Goal: Communication & Community: Answer question/provide support

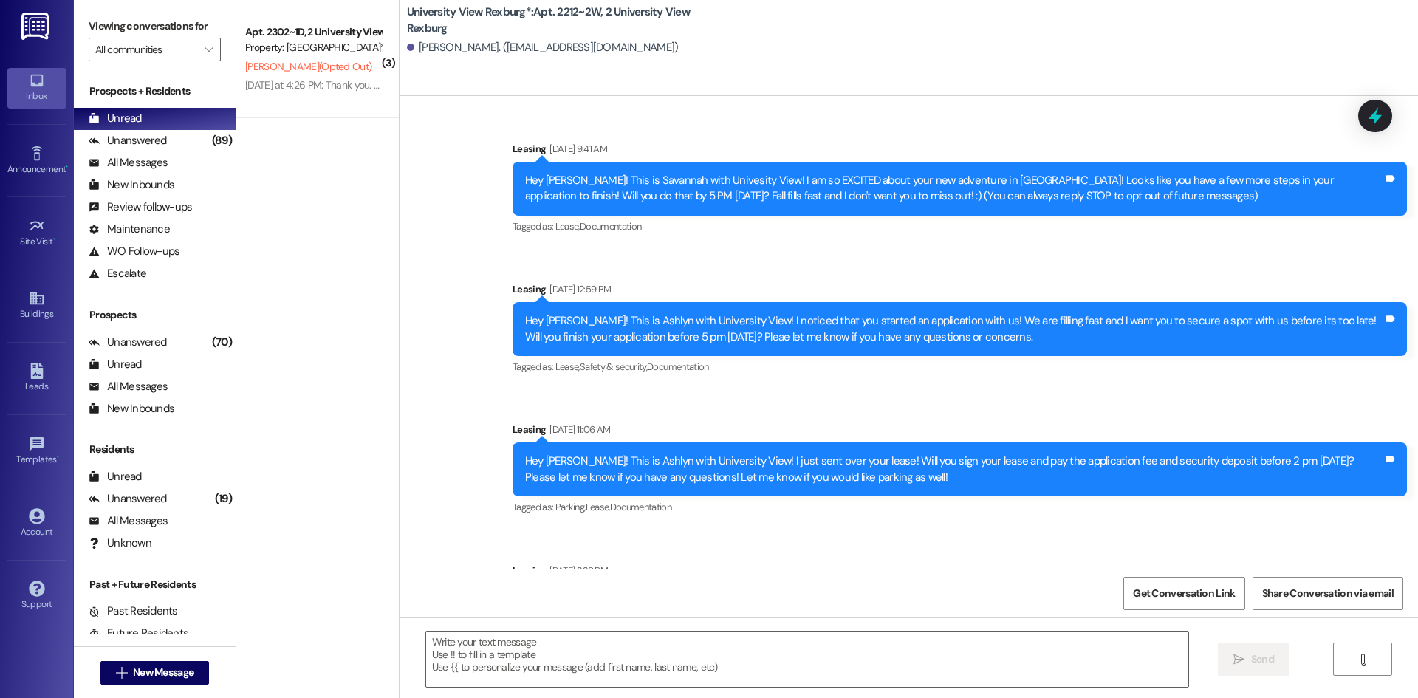
scroll to position [28555, 0]
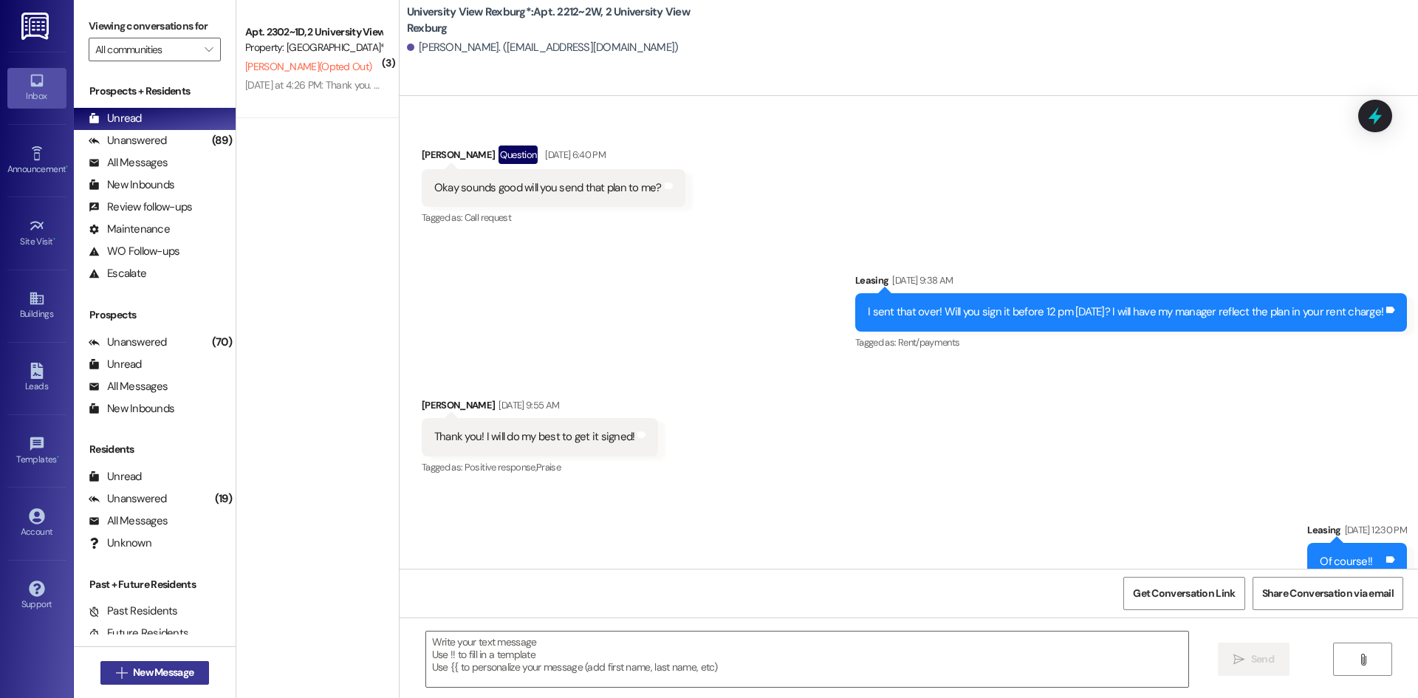
click at [161, 674] on span "New Message" at bounding box center [163, 673] width 61 height 16
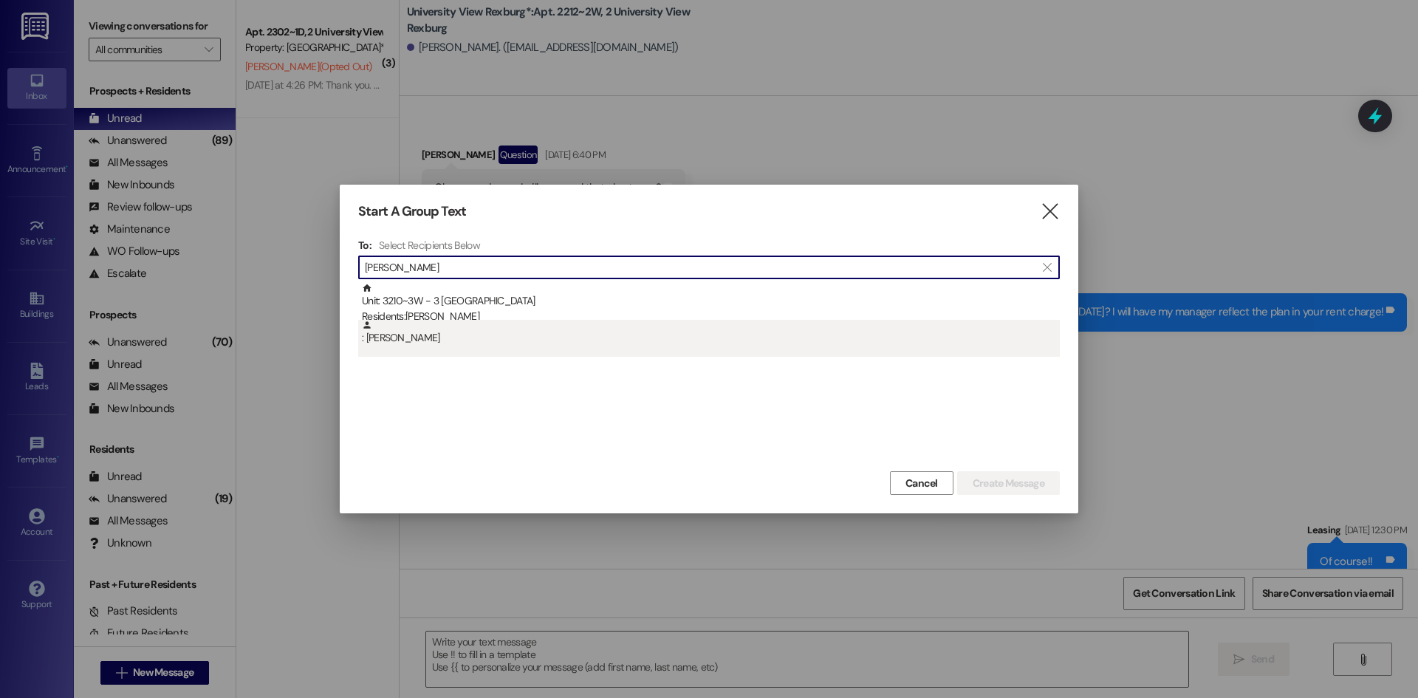
type input "[PERSON_NAME]"
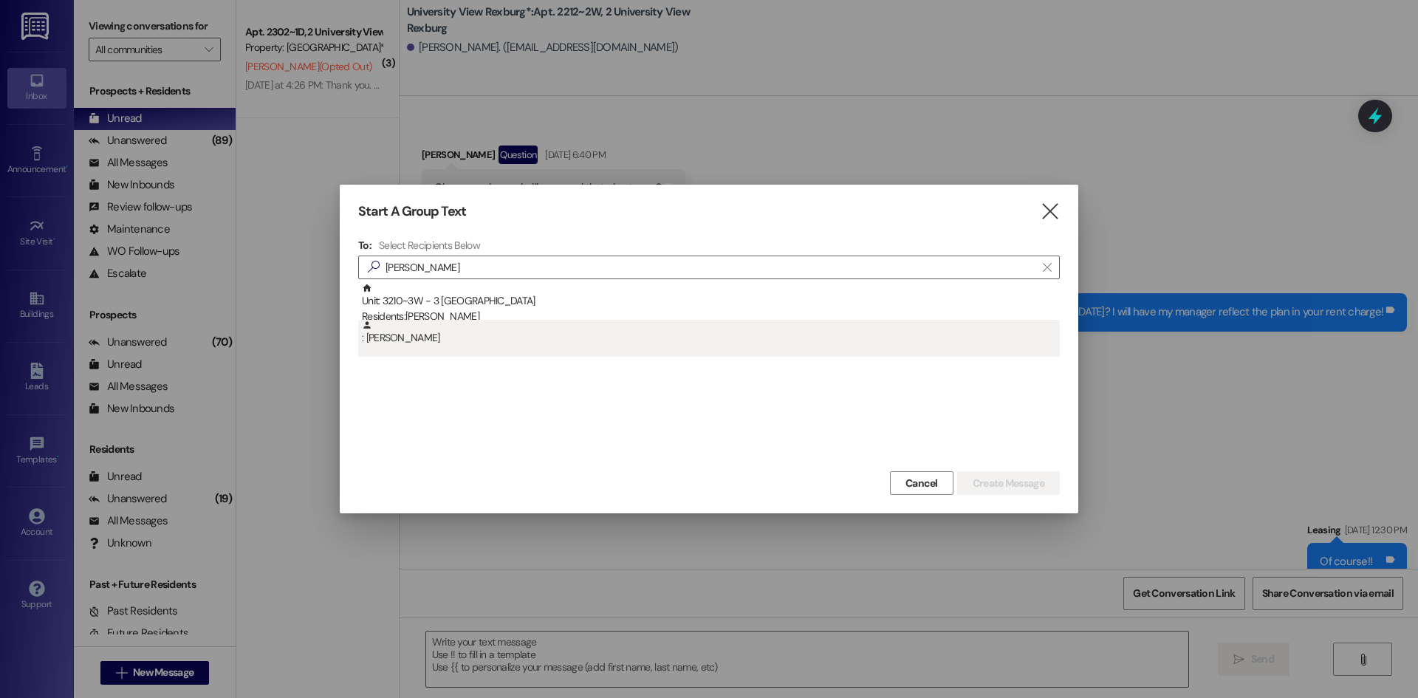
click at [667, 321] on div ": [PERSON_NAME]" at bounding box center [711, 333] width 698 height 26
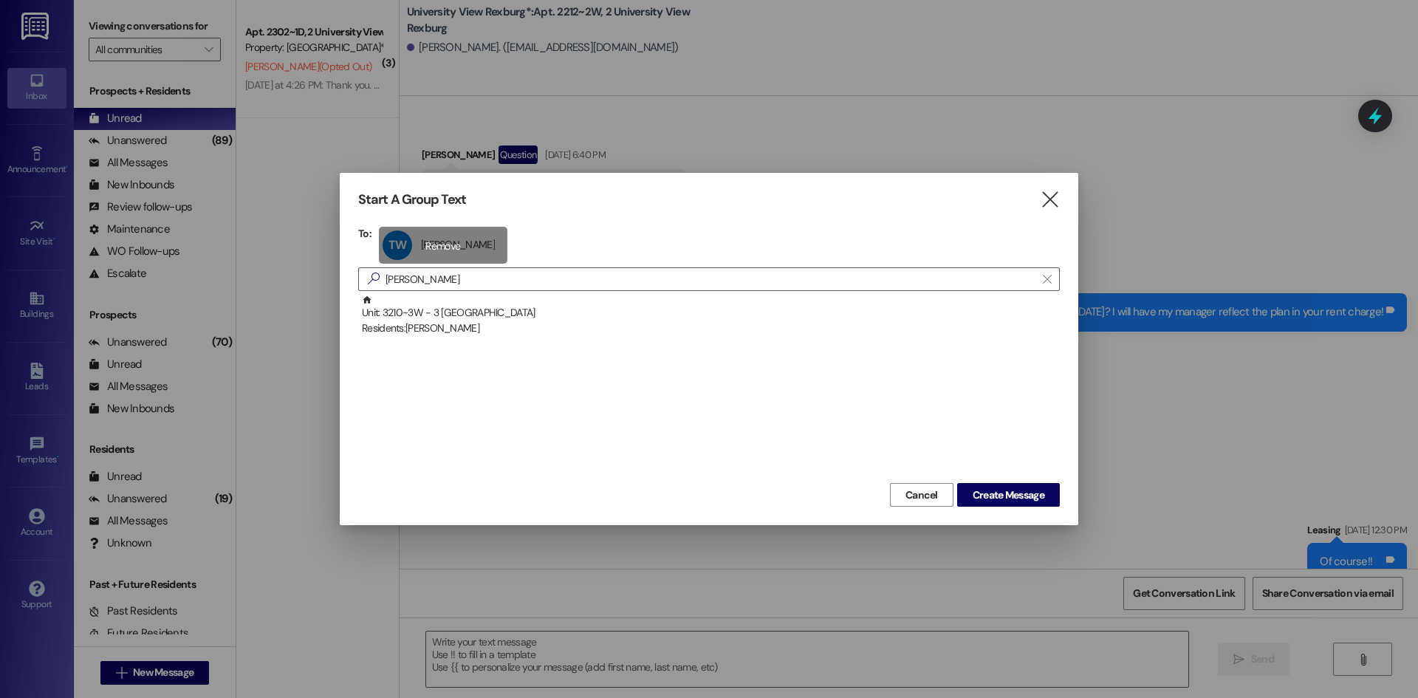
click at [457, 236] on div "TW [PERSON_NAME] [PERSON_NAME] click to remove" at bounding box center [443, 245] width 129 height 37
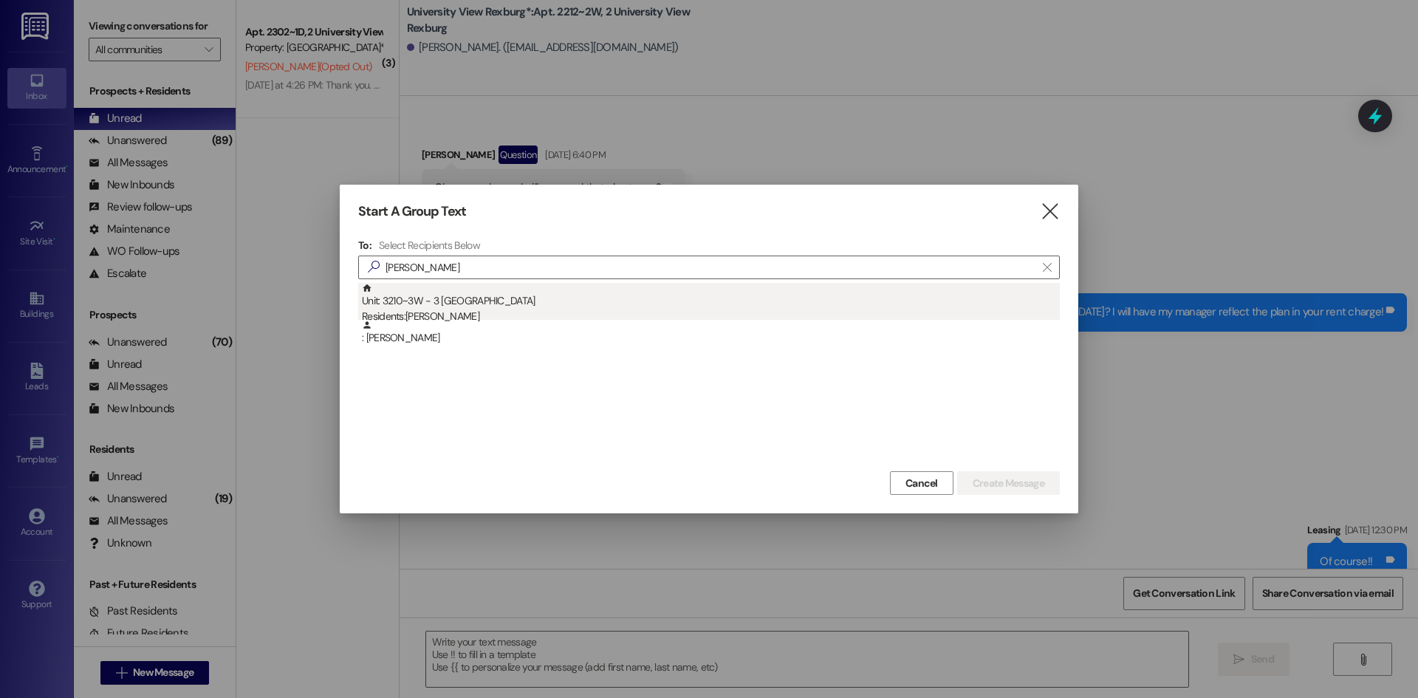
click at [515, 318] on div "Residents: [PERSON_NAME]" at bounding box center [711, 317] width 698 height 16
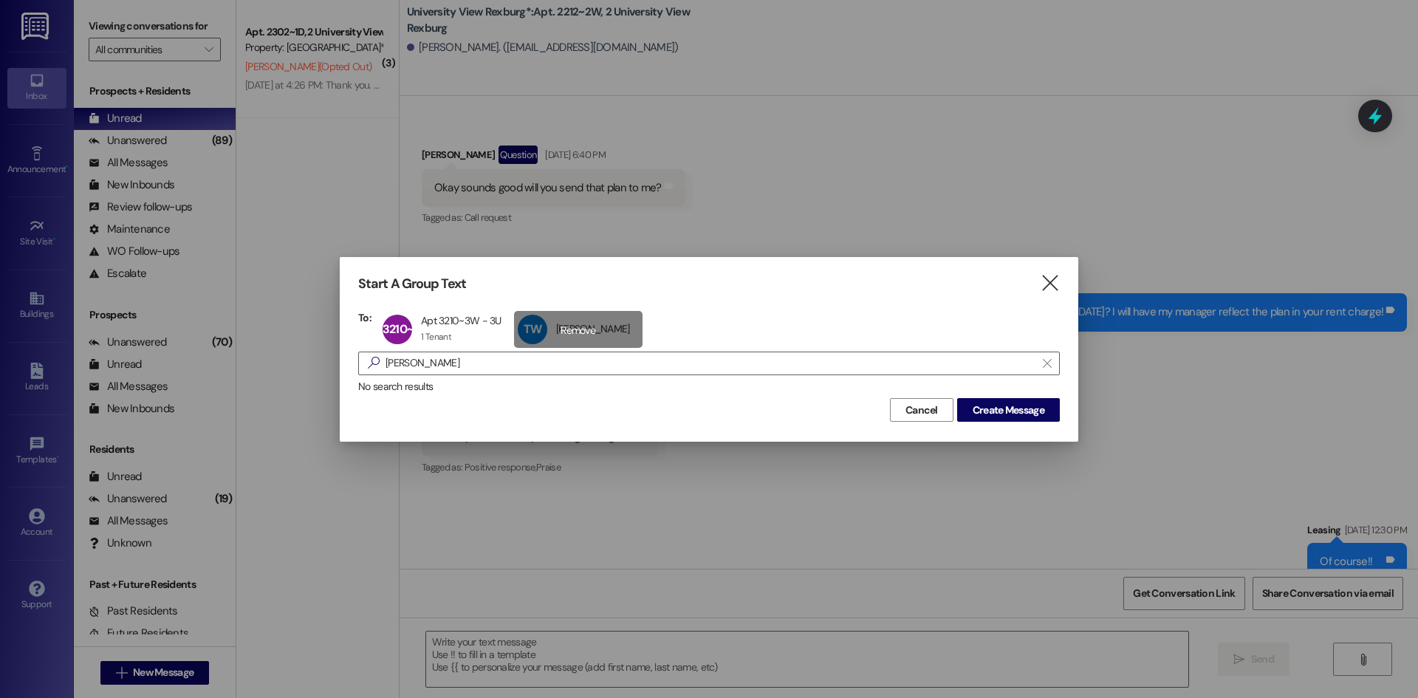
click at [556, 332] on div "TW [PERSON_NAME] [PERSON_NAME] click to remove" at bounding box center [578, 329] width 129 height 37
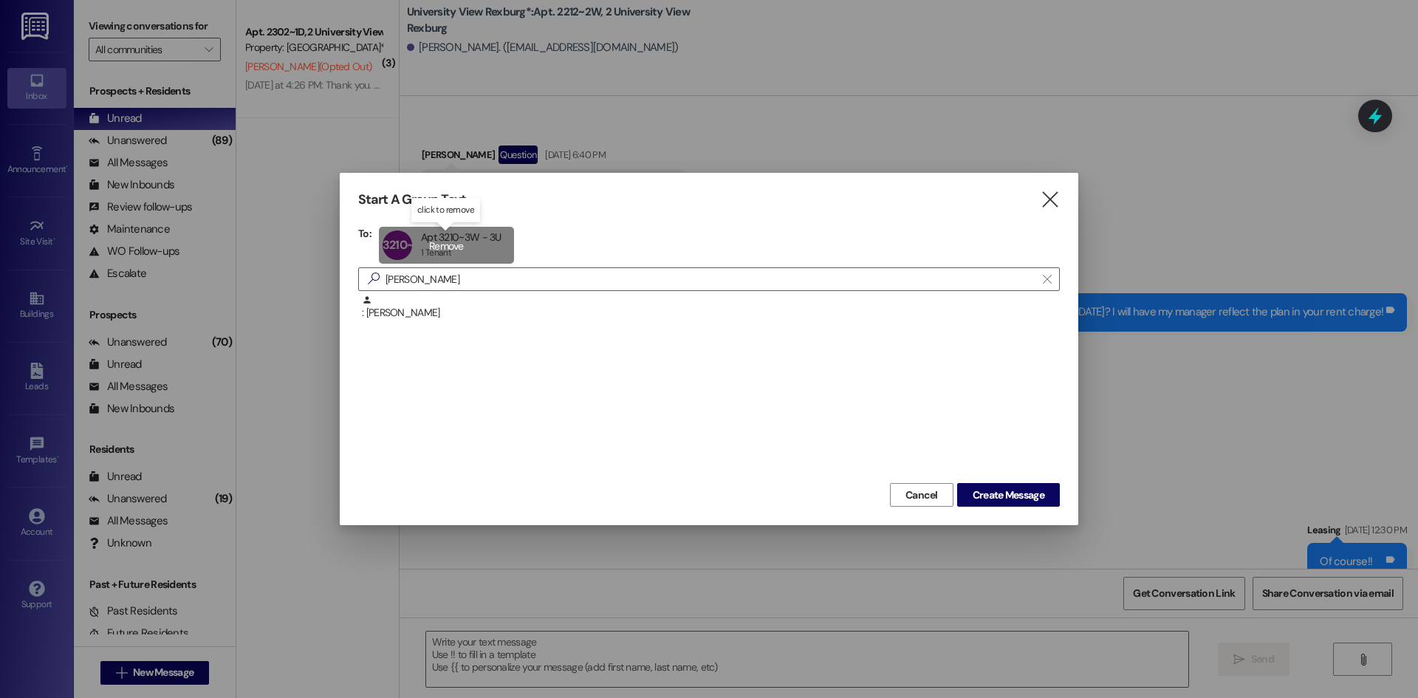
click at [452, 243] on div "3210~3W Apt 3210~3W - 3U Apt 3210~3W - 3U 1 Tenant 1 Tenant click to remove" at bounding box center [446, 245] width 135 height 37
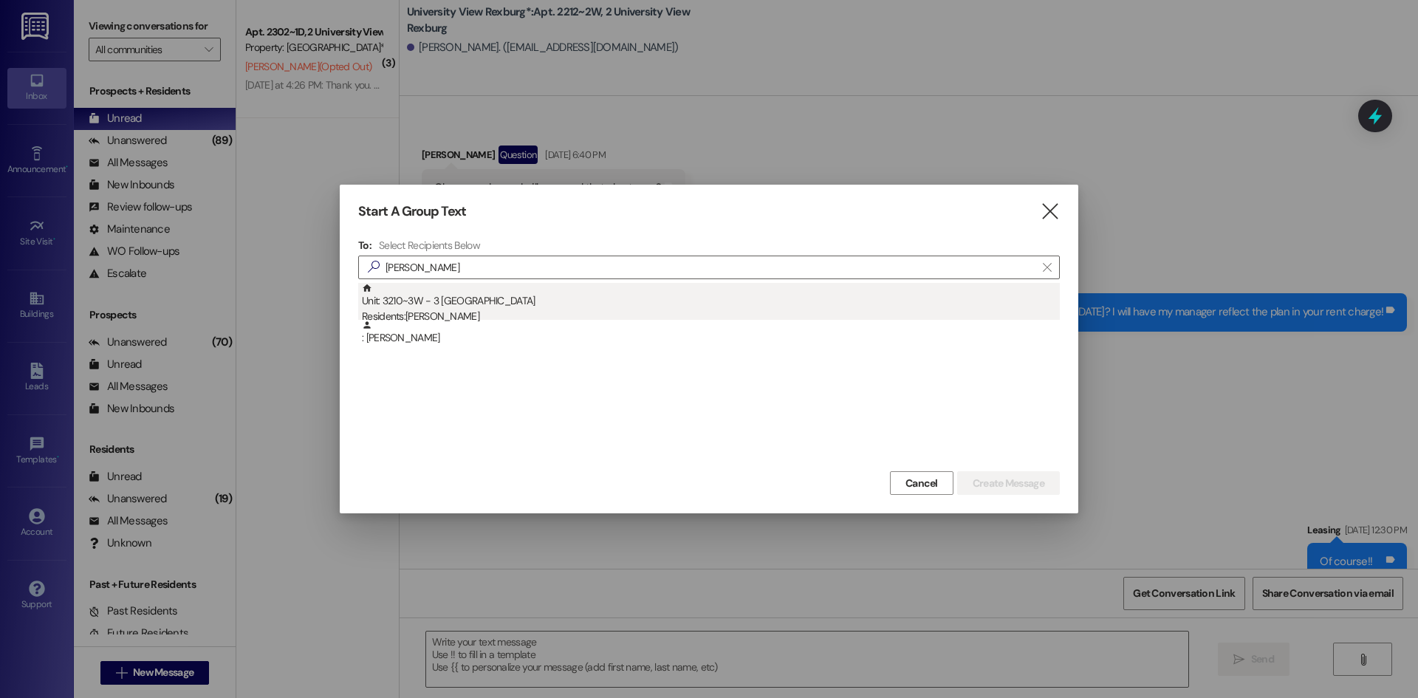
click at [453, 314] on div "Residents: [PERSON_NAME]" at bounding box center [711, 317] width 698 height 16
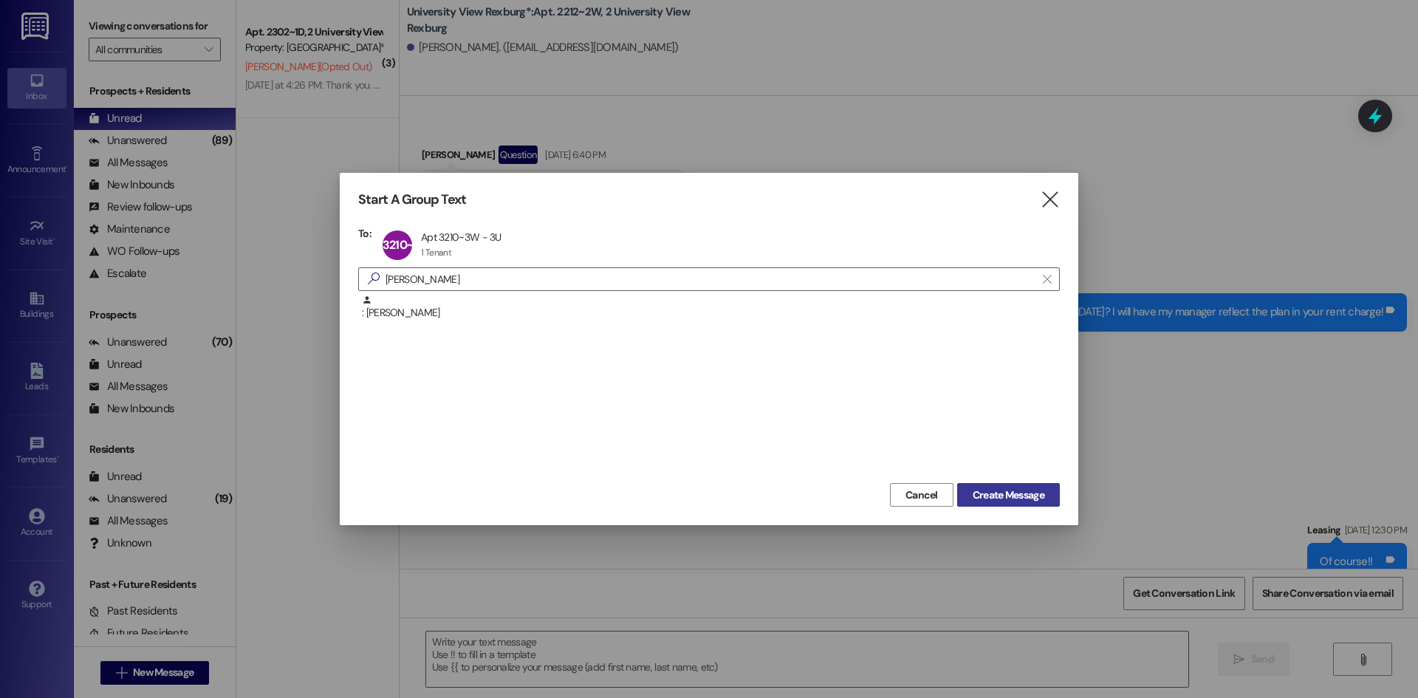
click at [999, 489] on span "Create Message" at bounding box center [1009, 496] width 72 height 16
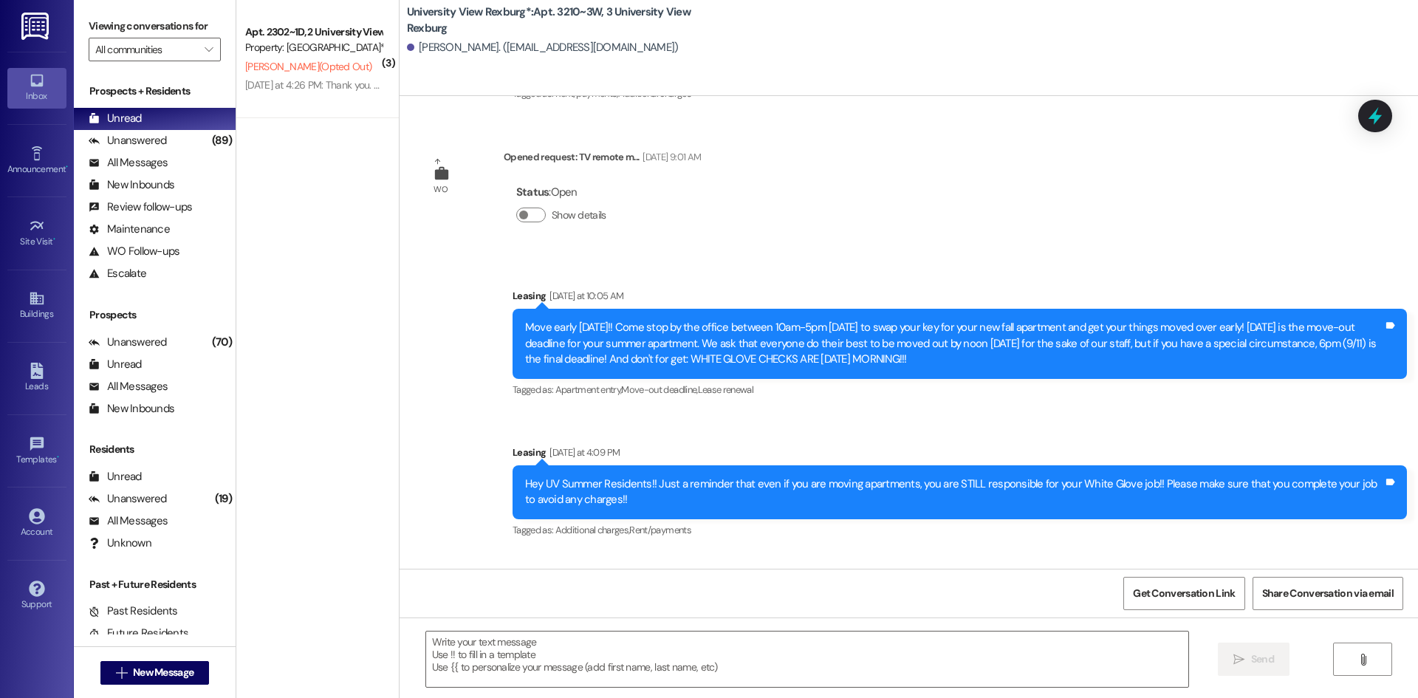
scroll to position [45916, 0]
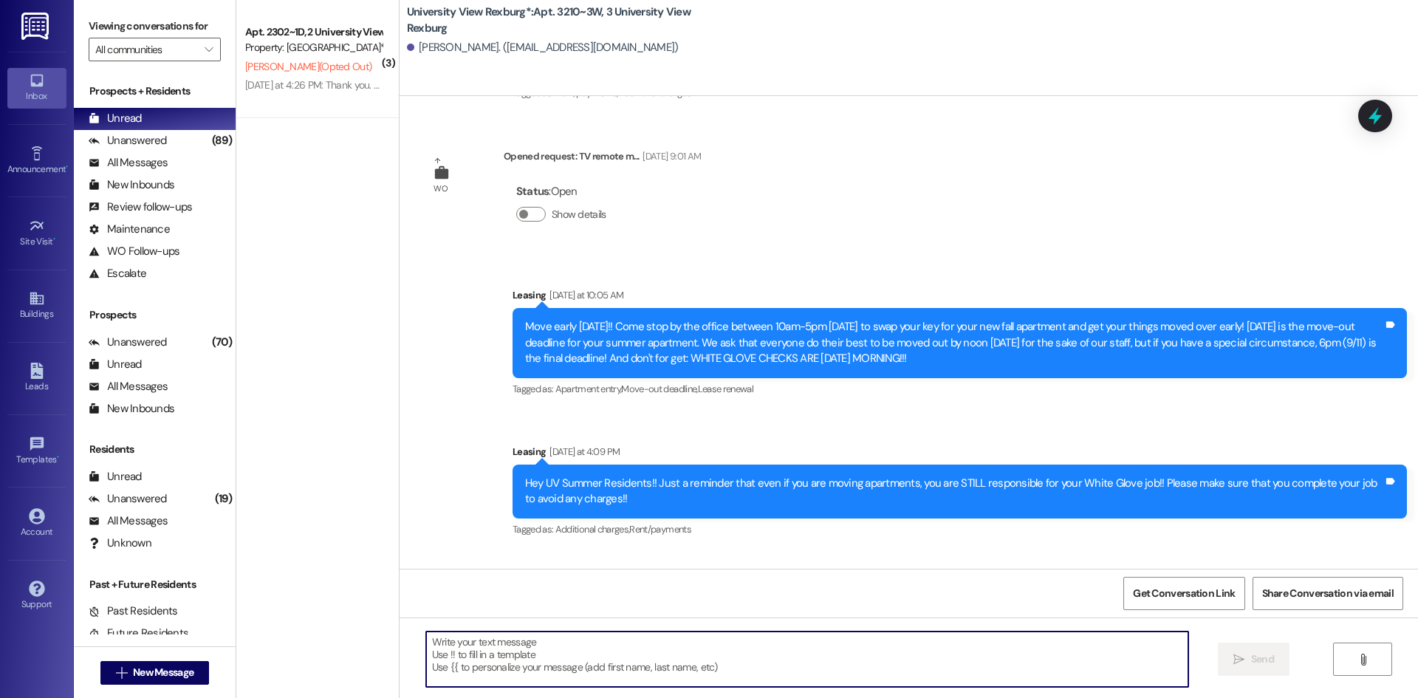
click at [751, 662] on textarea at bounding box center [807, 659] width 762 height 55
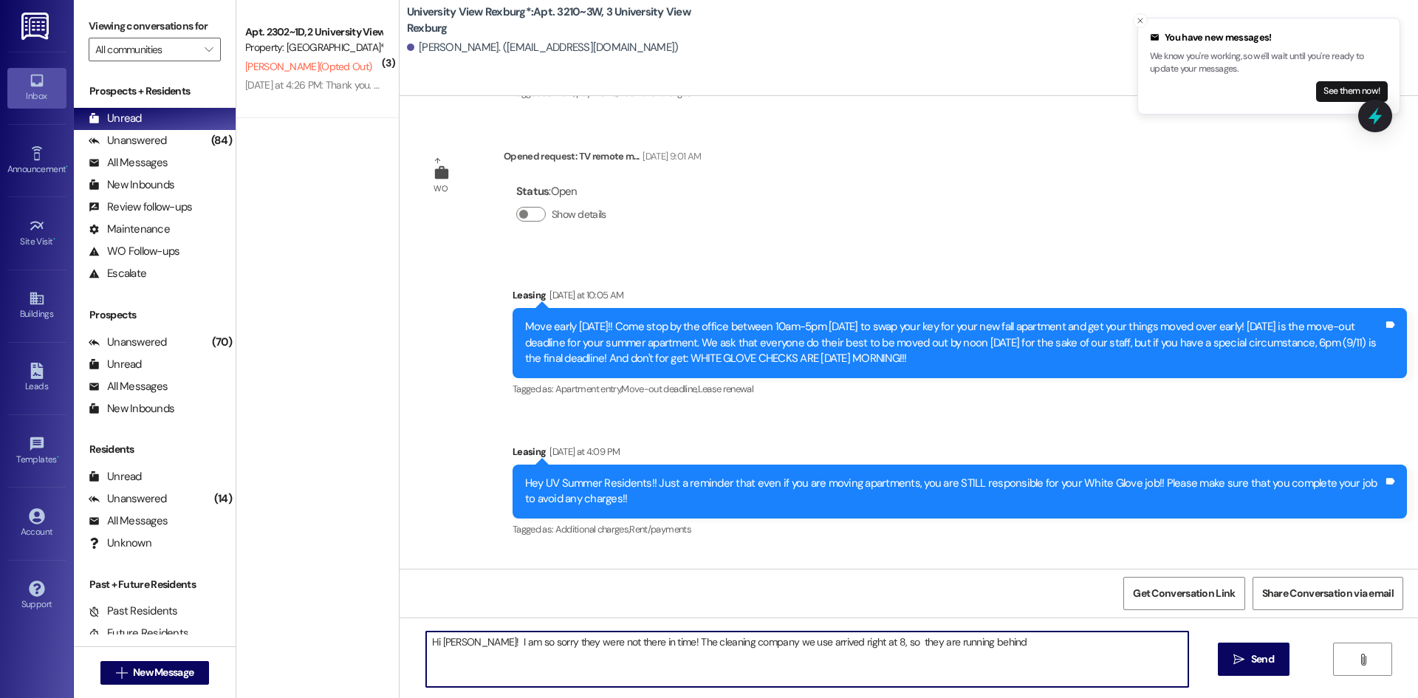
drag, startPoint x: 735, startPoint y: 644, endPoint x: 768, endPoint y: 649, distance: 32.9
click at [768, 649] on textarea "Hi [PERSON_NAME]! I am so sorry they were not there in time! The cleaning compa…" at bounding box center [807, 659] width 762 height 55
click at [943, 645] on textarea "Hi [PERSON_NAME]! I am so sorry they were not there in time! The cleaning compa…" at bounding box center [807, 659] width 762 height 55
click at [824, 649] on textarea "Hi [PERSON_NAME]! I am so sorry they were not there in time! The cleaning compa…" at bounding box center [807, 659] width 762 height 55
drag, startPoint x: 994, startPoint y: 644, endPoint x: 983, endPoint y: 648, distance: 11.7
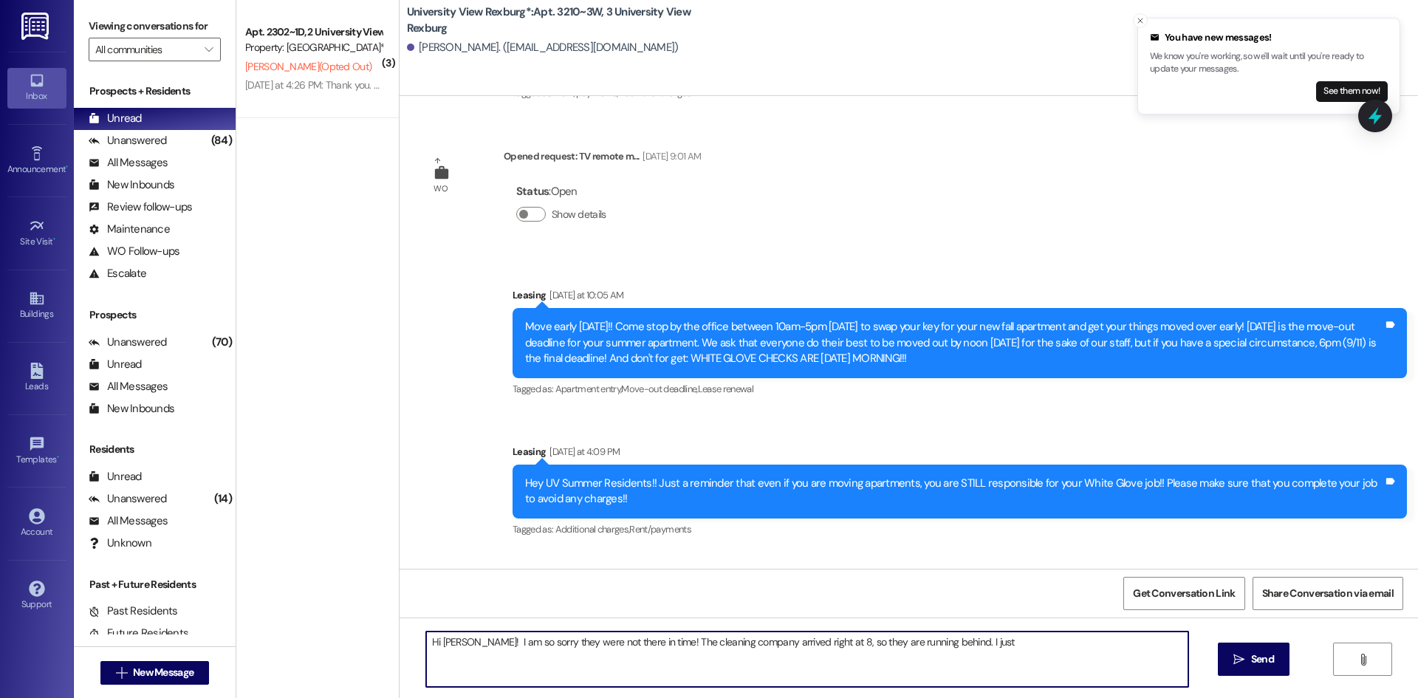
click at [995, 644] on textarea "Hi [PERSON_NAME]! I am so sorry they were not there in time! The cleaning compa…" at bounding box center [807, 659] width 762 height 55
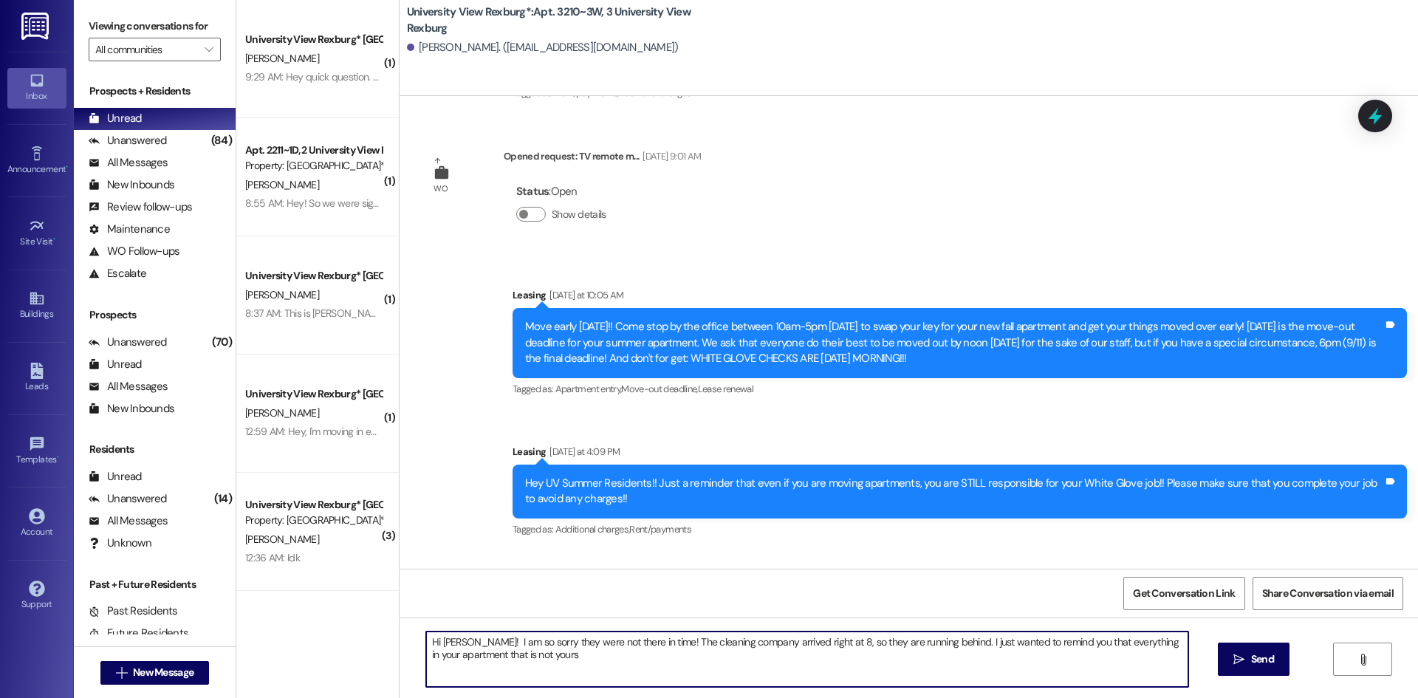
click at [784, 668] on textarea "Hi [PERSON_NAME]! I am so sorry they were not there in time! The cleaning compa…" at bounding box center [807, 659] width 762 height 55
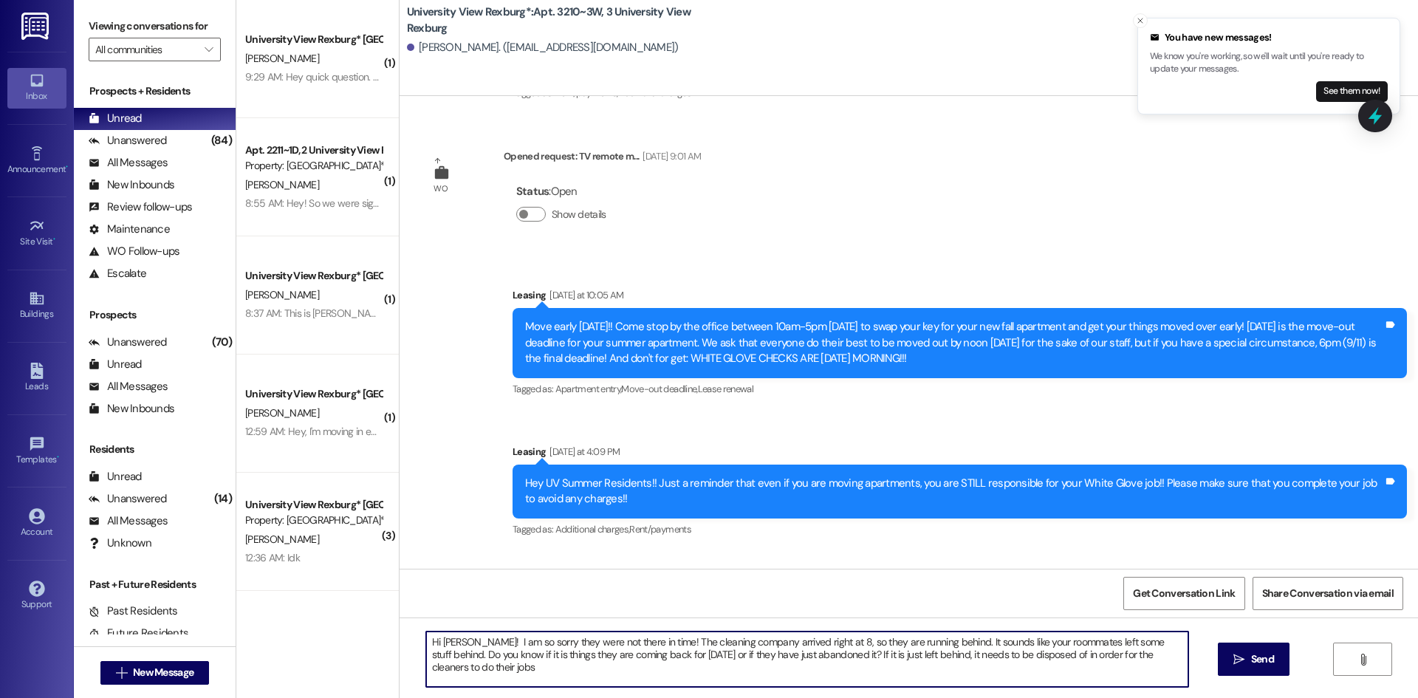
type textarea "Hi [PERSON_NAME]! I am so sorry they were not there in time! The cleaning compa…"
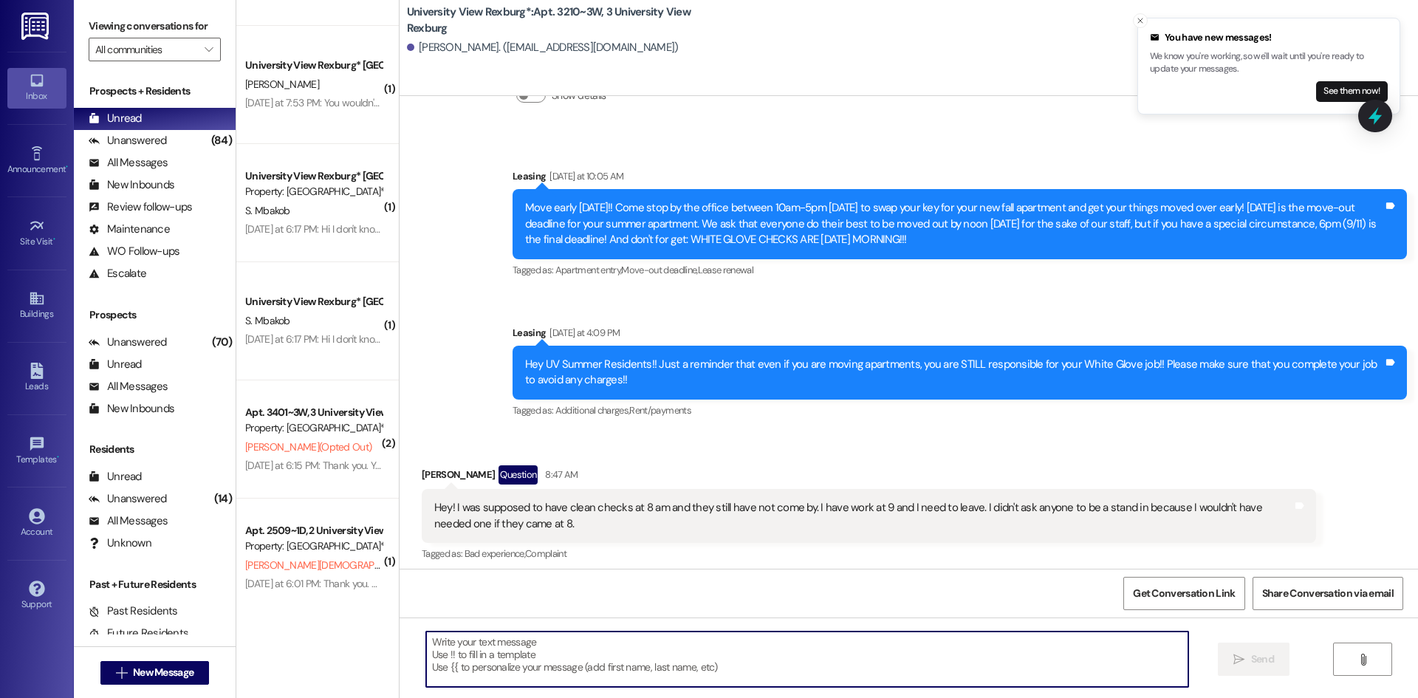
scroll to position [943, 0]
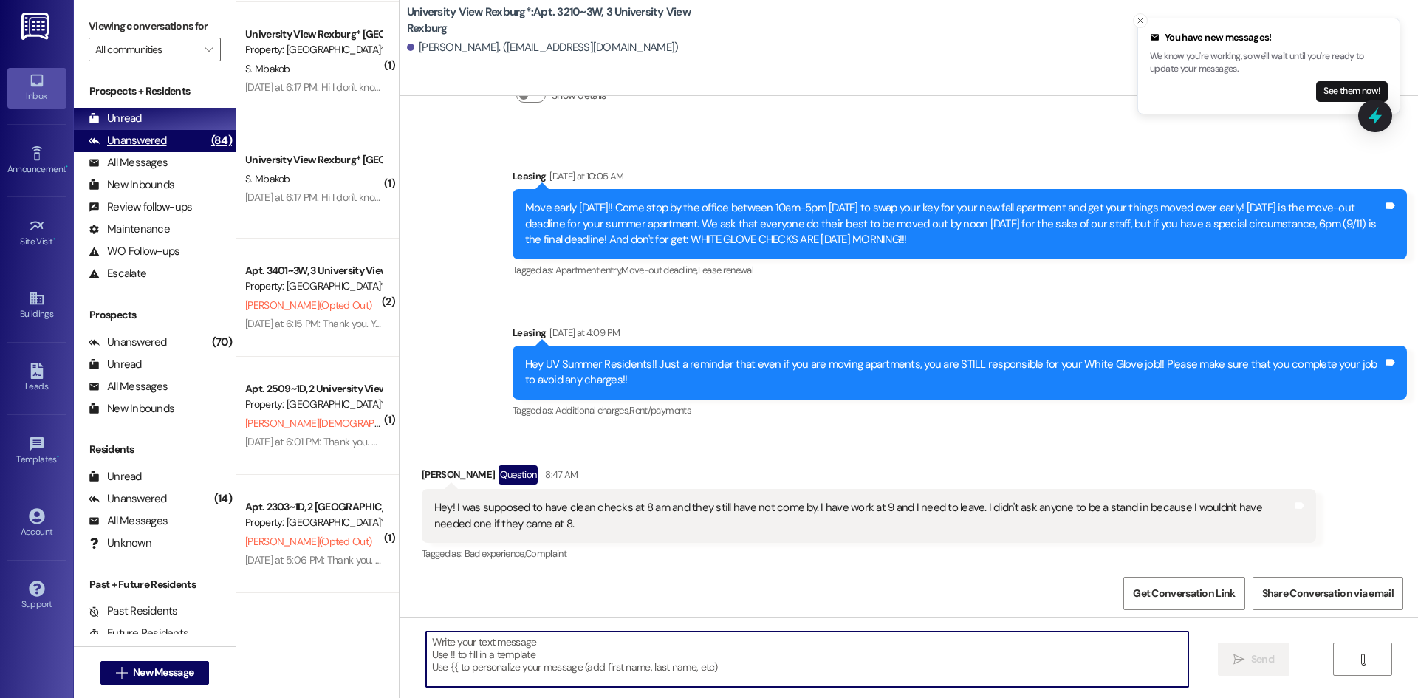
click at [184, 140] on div "Unanswered (84)" at bounding box center [155, 141] width 162 height 22
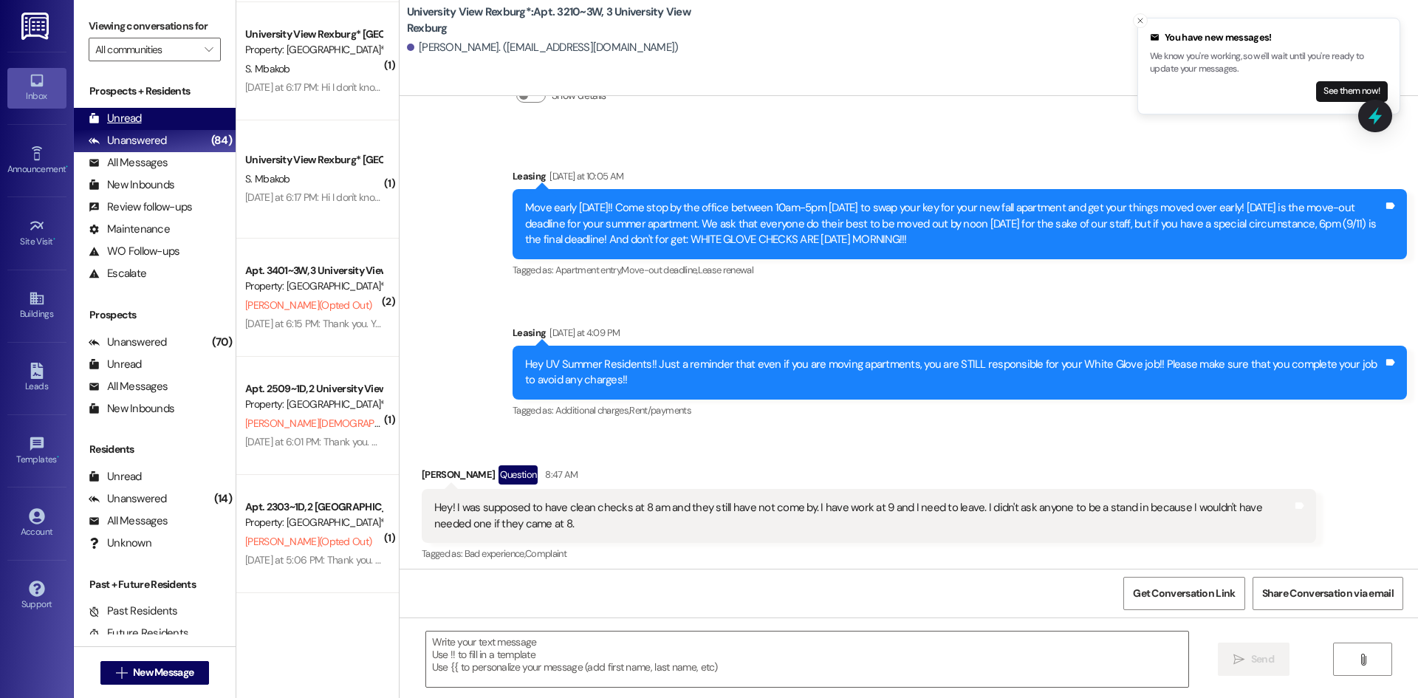
click at [176, 112] on div "Unread (0)" at bounding box center [155, 119] width 162 height 22
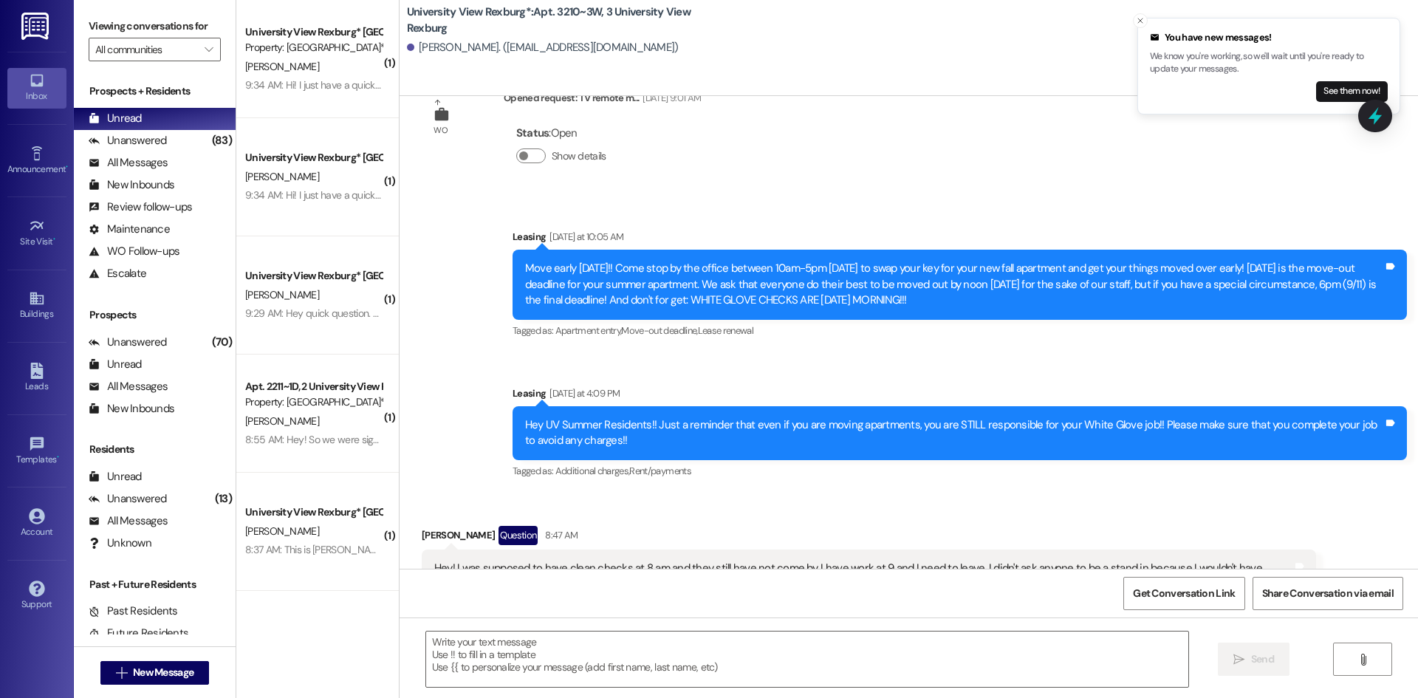
scroll to position [46035, 0]
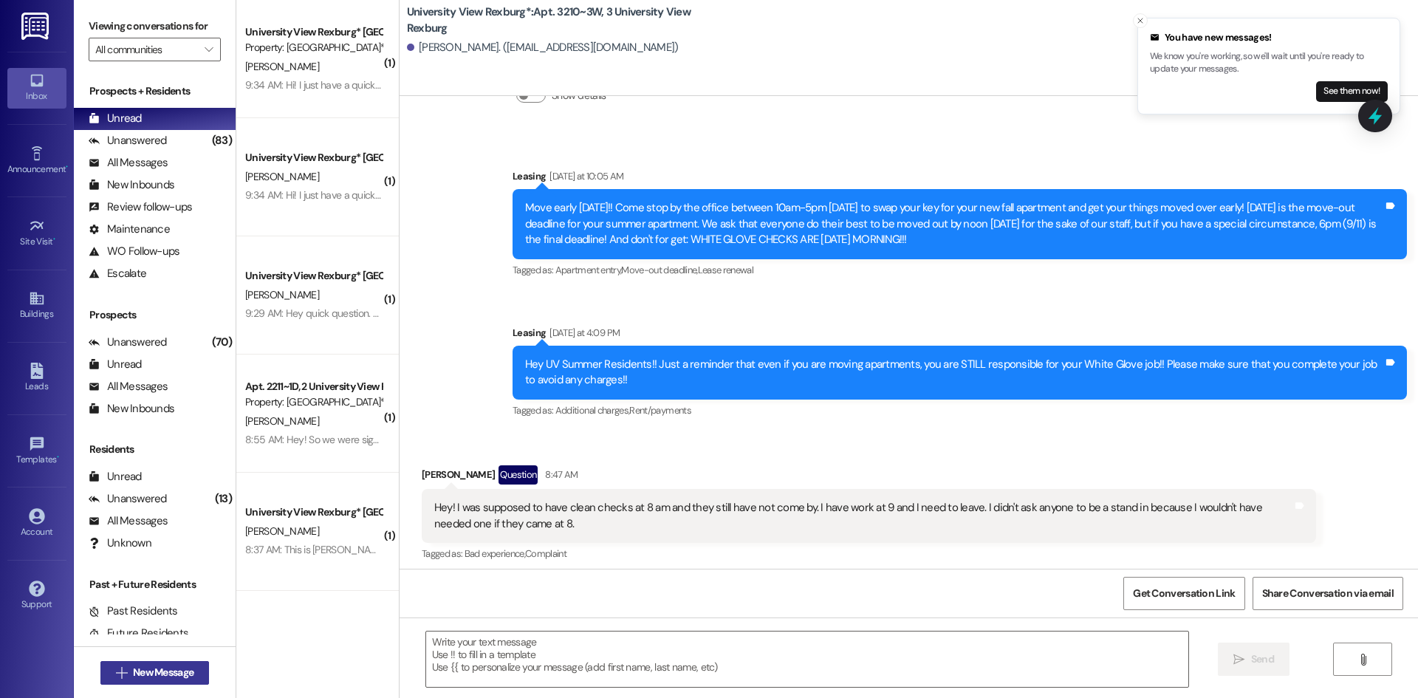
click at [170, 672] on span "New Message" at bounding box center [163, 673] width 61 height 16
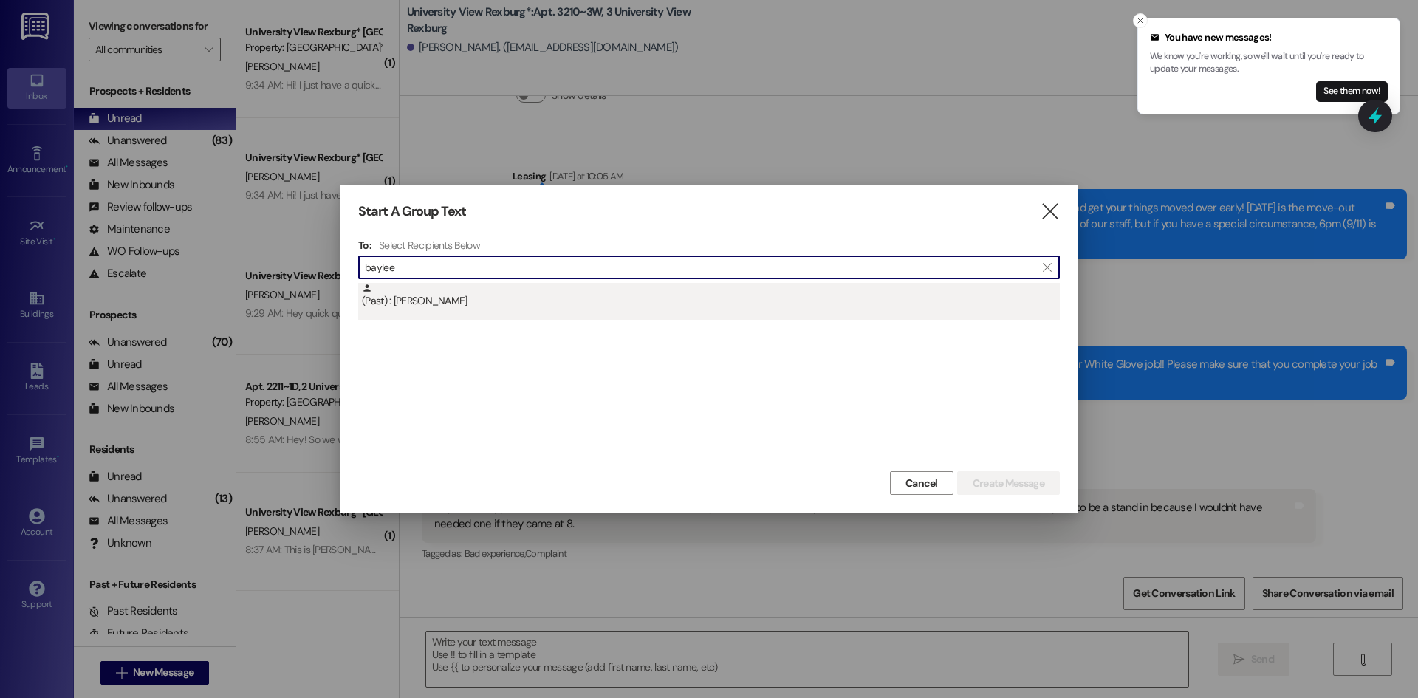
type input "baylee"
click at [437, 298] on div "(Past) : [PERSON_NAME]" at bounding box center [711, 296] width 698 height 26
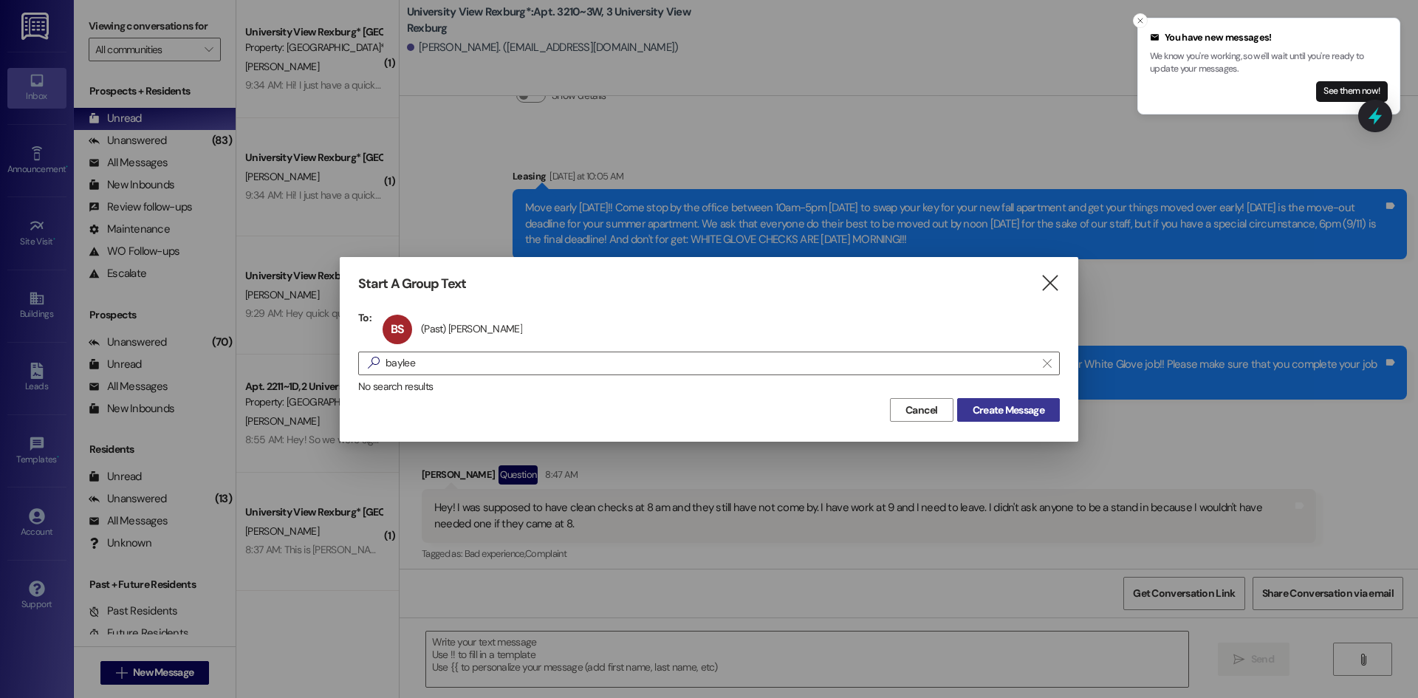
click at [994, 419] on button "Create Message" at bounding box center [1008, 410] width 103 height 24
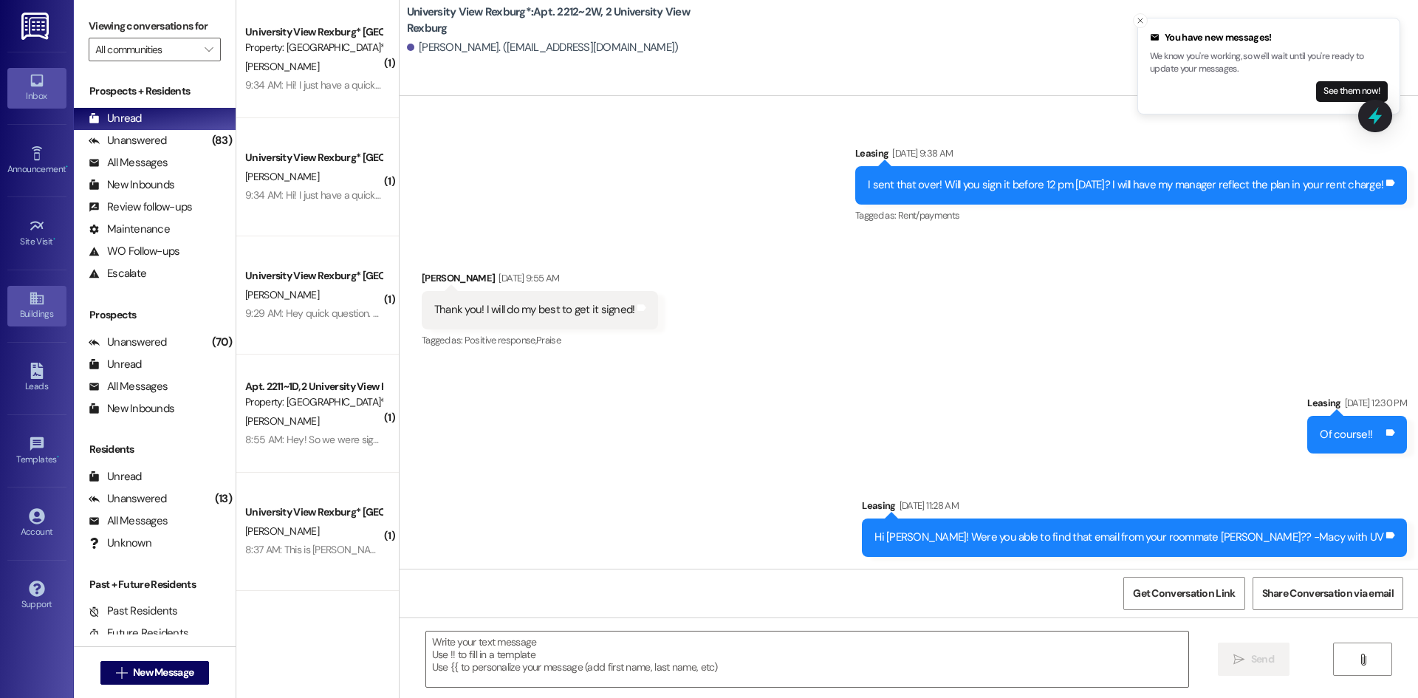
scroll to position [28555, 0]
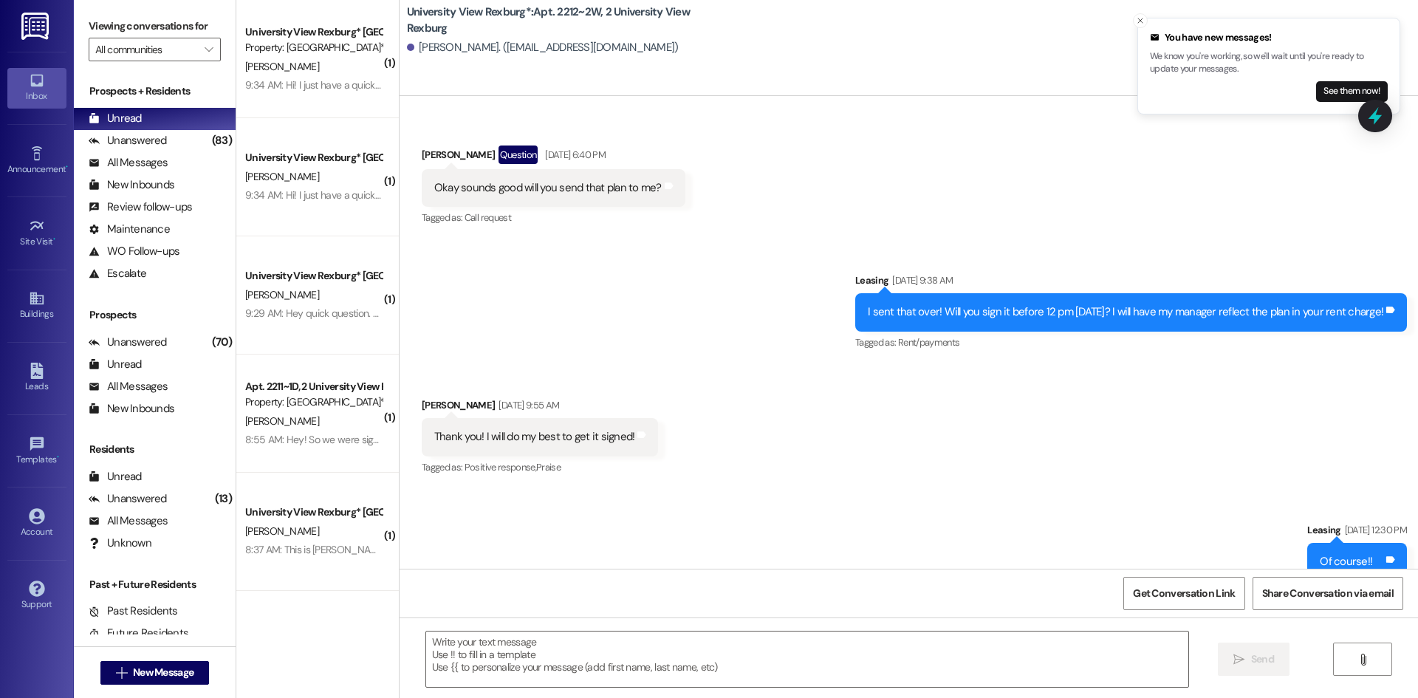
click at [773, 627] on div " Send " at bounding box center [909, 673] width 1019 height 111
click at [793, 650] on textarea at bounding box center [807, 659] width 762 height 55
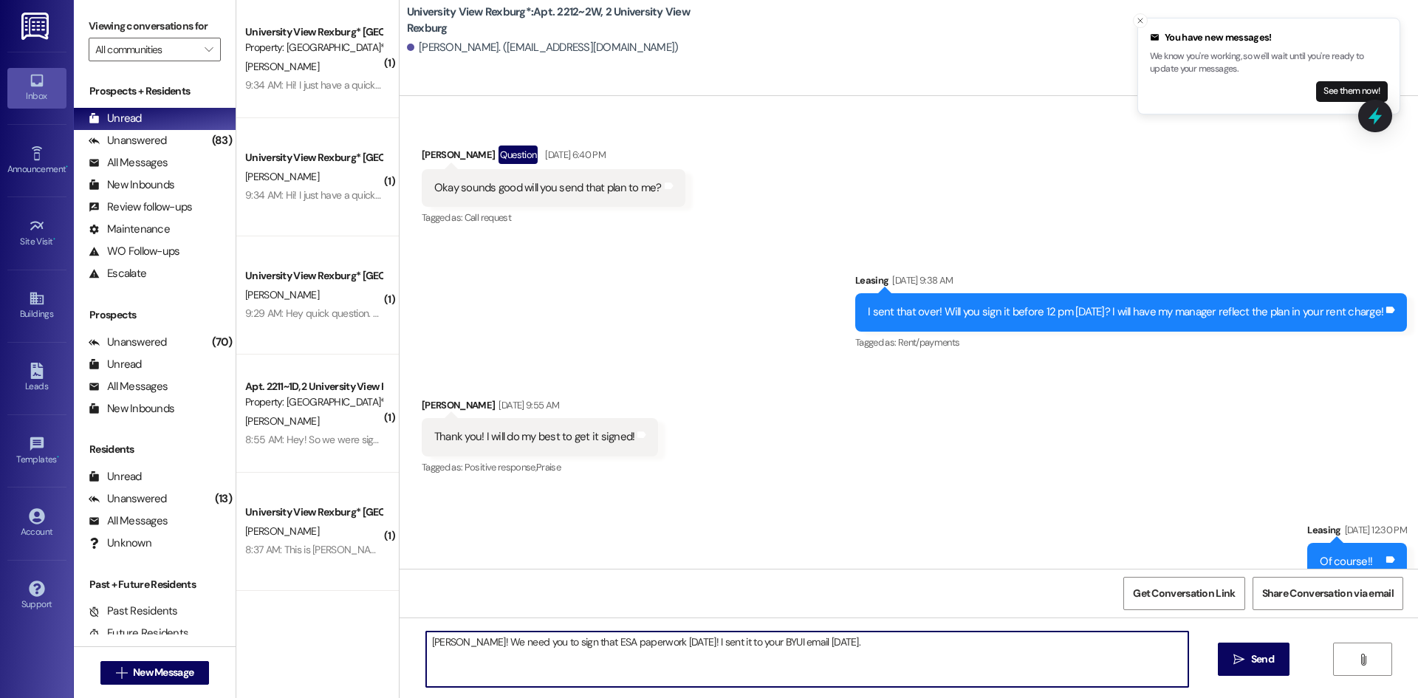
click at [660, 641] on textarea "[PERSON_NAME]! We need you to sign that ESA paperwork [DATE]! I sent it to your…" at bounding box center [807, 659] width 762 height 55
click at [1067, 650] on textarea "[PERSON_NAME]! We need you to sign that ESA paperwork [DATE] in order for your …" at bounding box center [807, 659] width 762 height 55
type textarea "[PERSON_NAME]! We need you to sign that ESA paperwork [DATE] in order for your …"
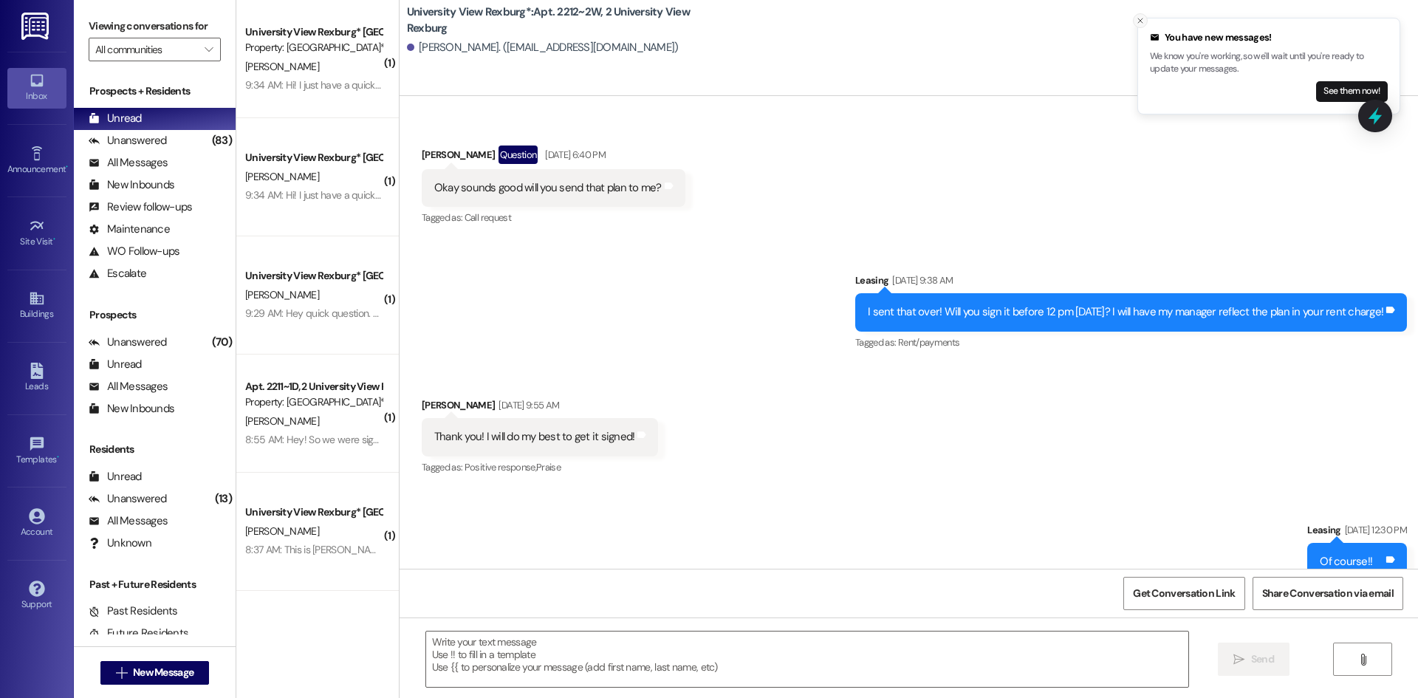
click at [1136, 20] on icon "Close toast" at bounding box center [1140, 20] width 9 height 9
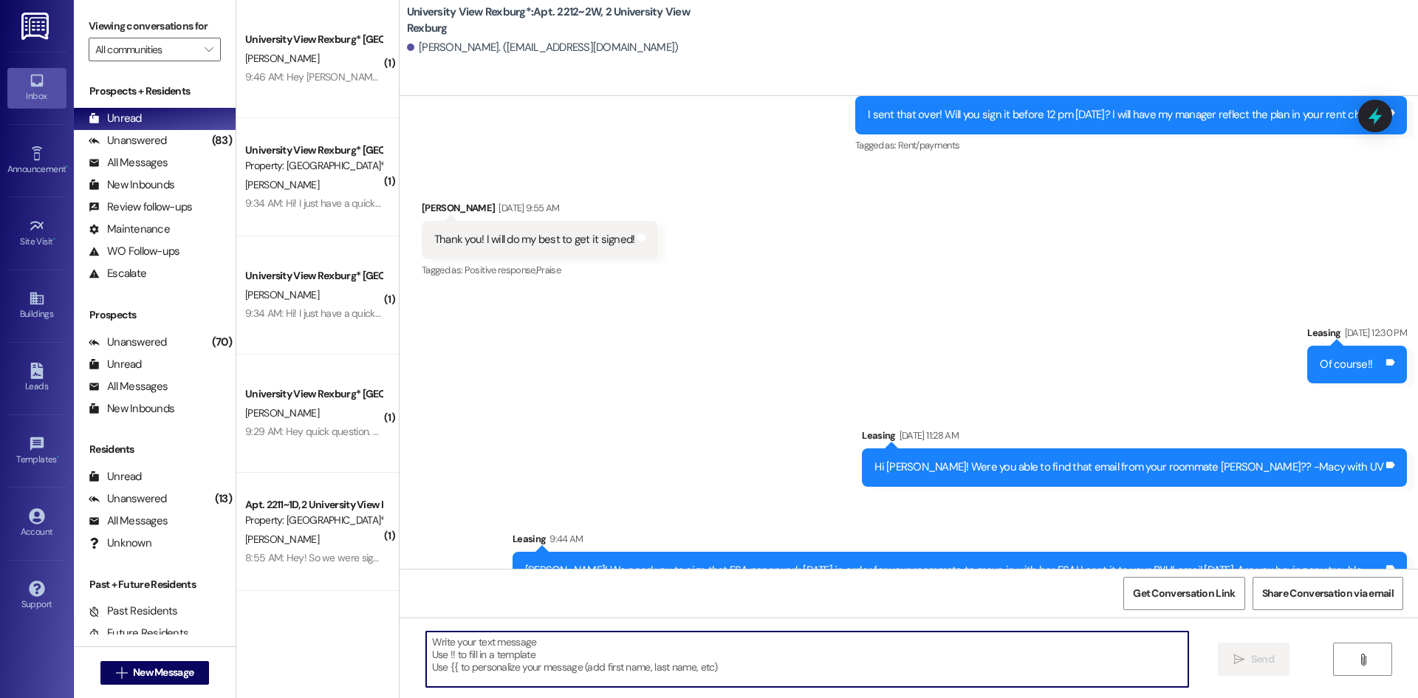
scroll to position [28761, 0]
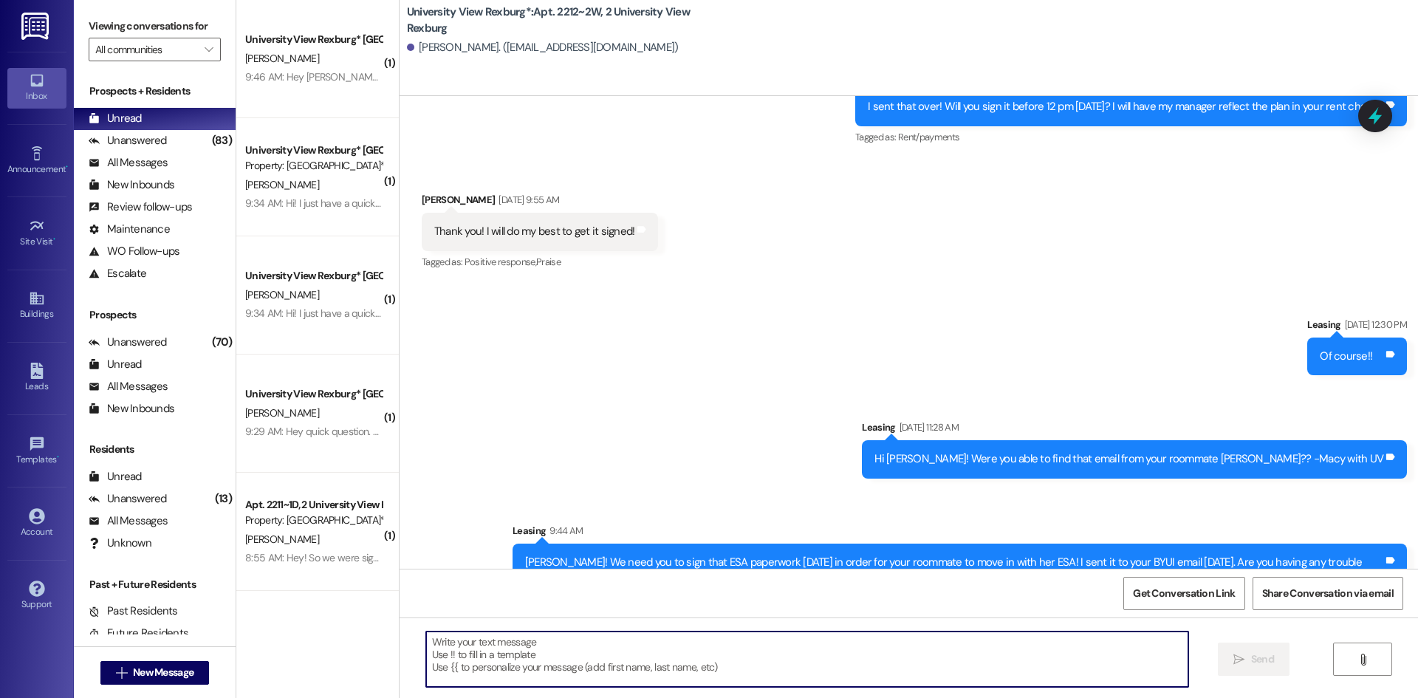
click at [682, 649] on textarea at bounding box center [807, 659] width 762 height 55
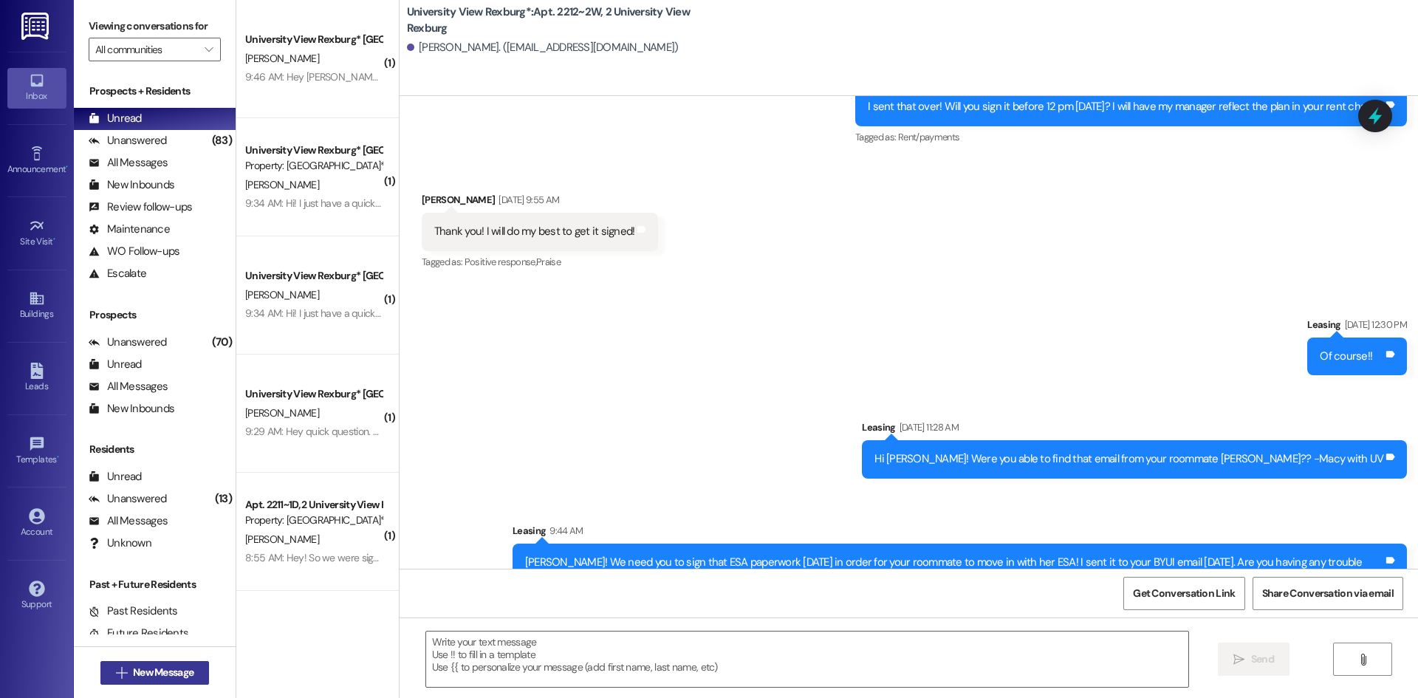
click at [143, 677] on span "New Message" at bounding box center [163, 673] width 61 height 16
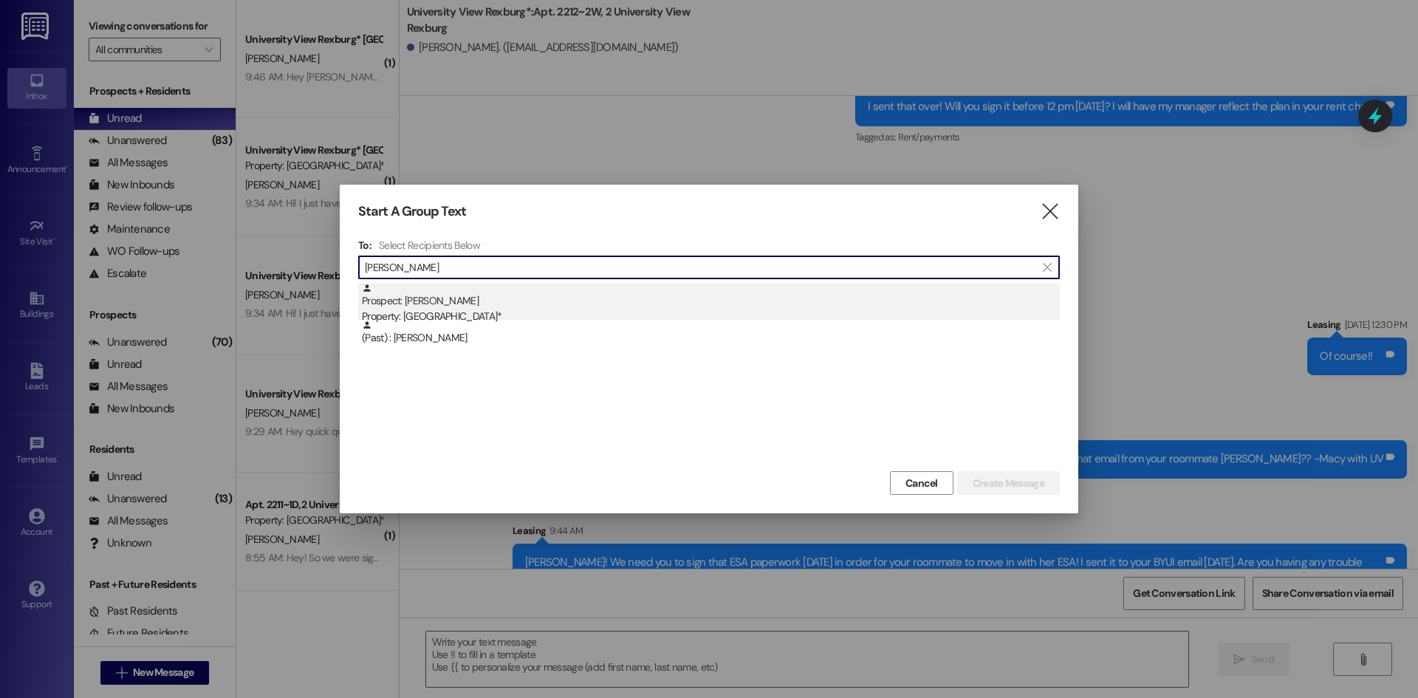
type input "[PERSON_NAME]"
click at [499, 297] on div "Prospect: [PERSON_NAME] Property: [GEOGRAPHIC_DATA]*" at bounding box center [711, 304] width 698 height 42
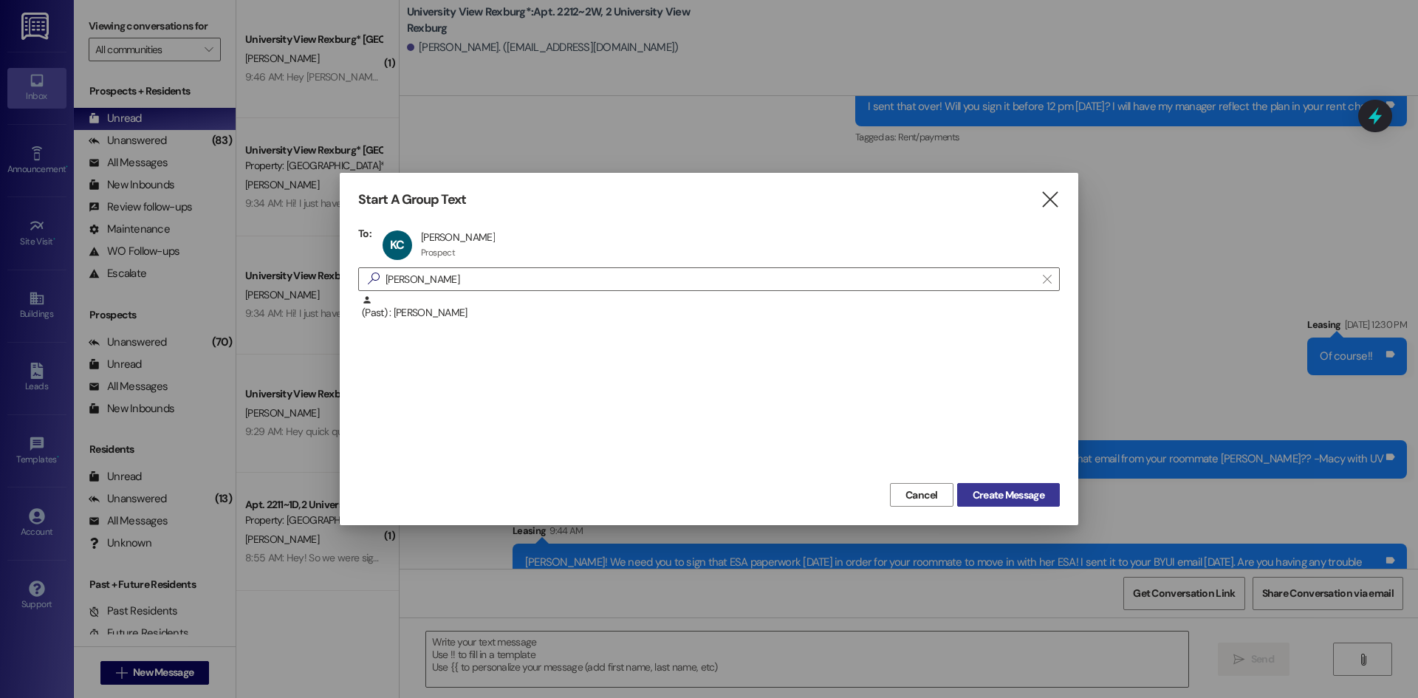
click at [990, 493] on span "Create Message" at bounding box center [1009, 496] width 72 height 16
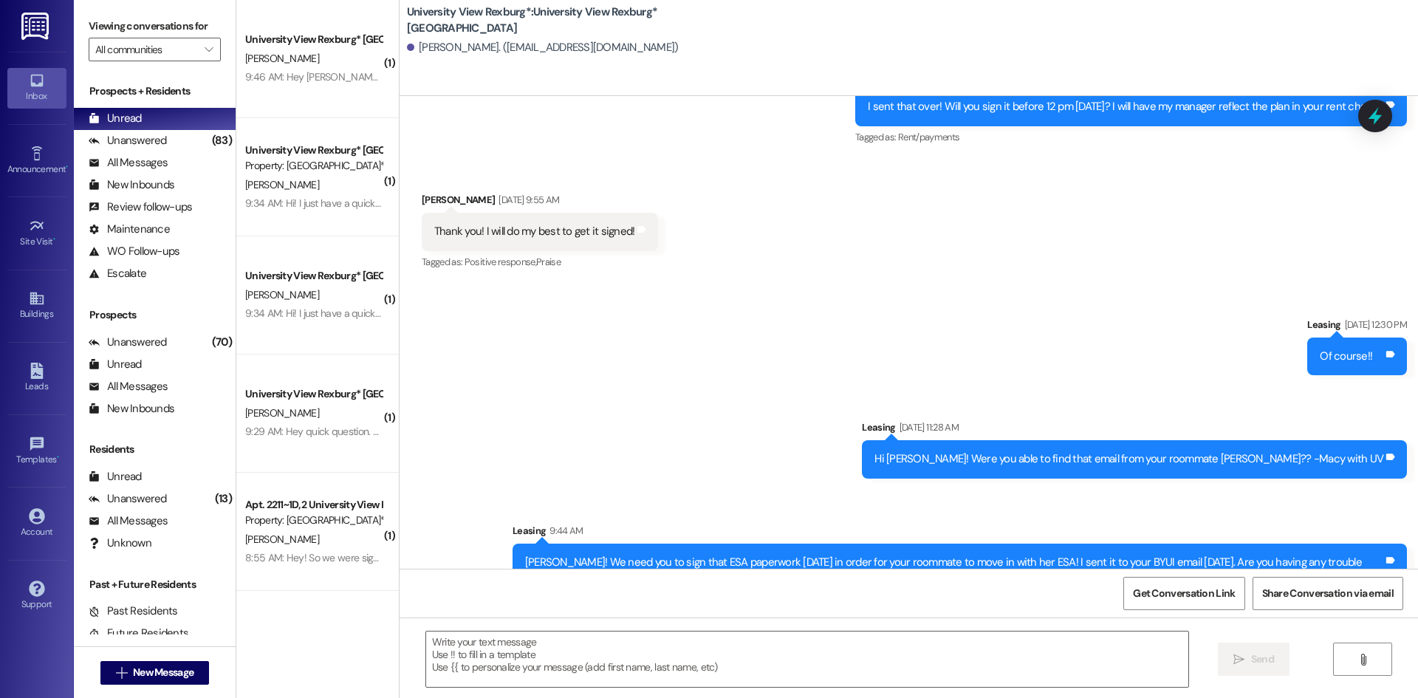
scroll to position [0, 0]
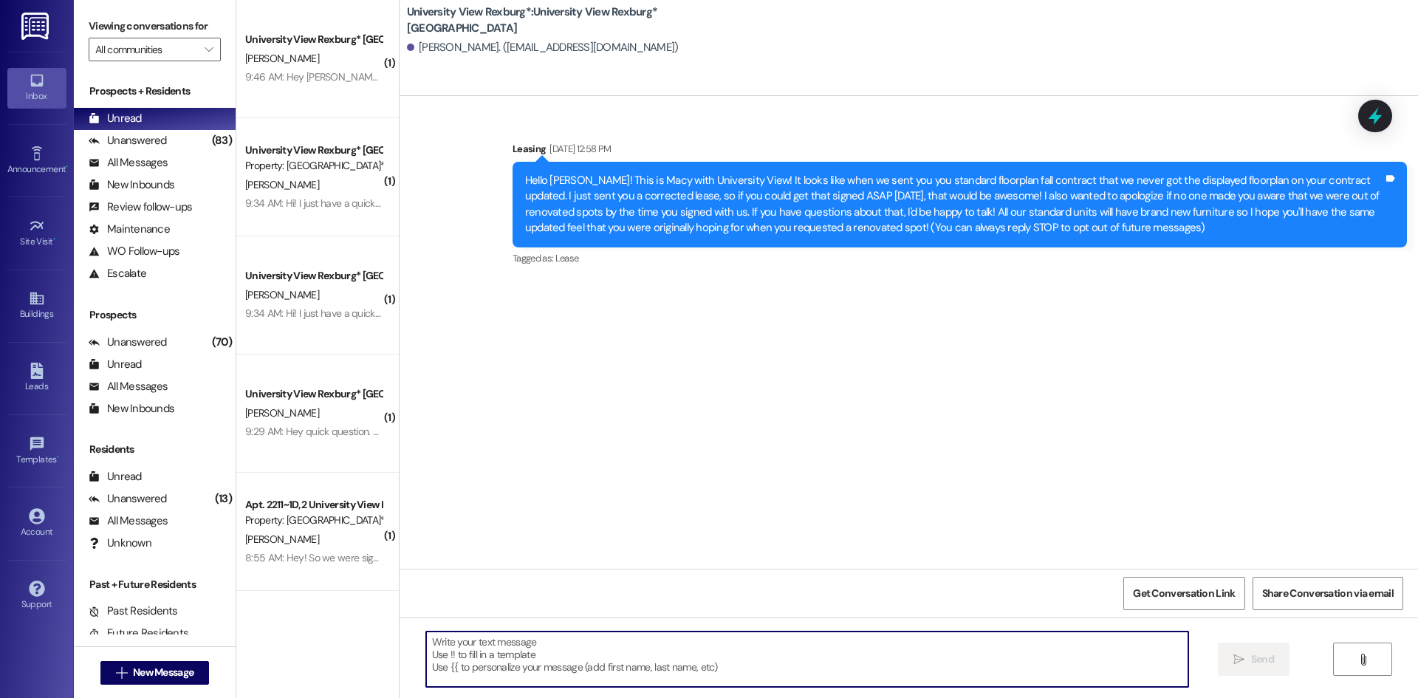
click at [615, 680] on textarea at bounding box center [807, 659] width 762 height 55
click at [555, 665] on textarea at bounding box center [807, 659] width 762 height 55
paste textarea "[PERSON_NAME], [PERSON_NAME]"
type textarea "[PERSON_NAME], [PERSON_NAME]"
drag, startPoint x: 544, startPoint y: 641, endPoint x: 390, endPoint y: 637, distance: 153.7
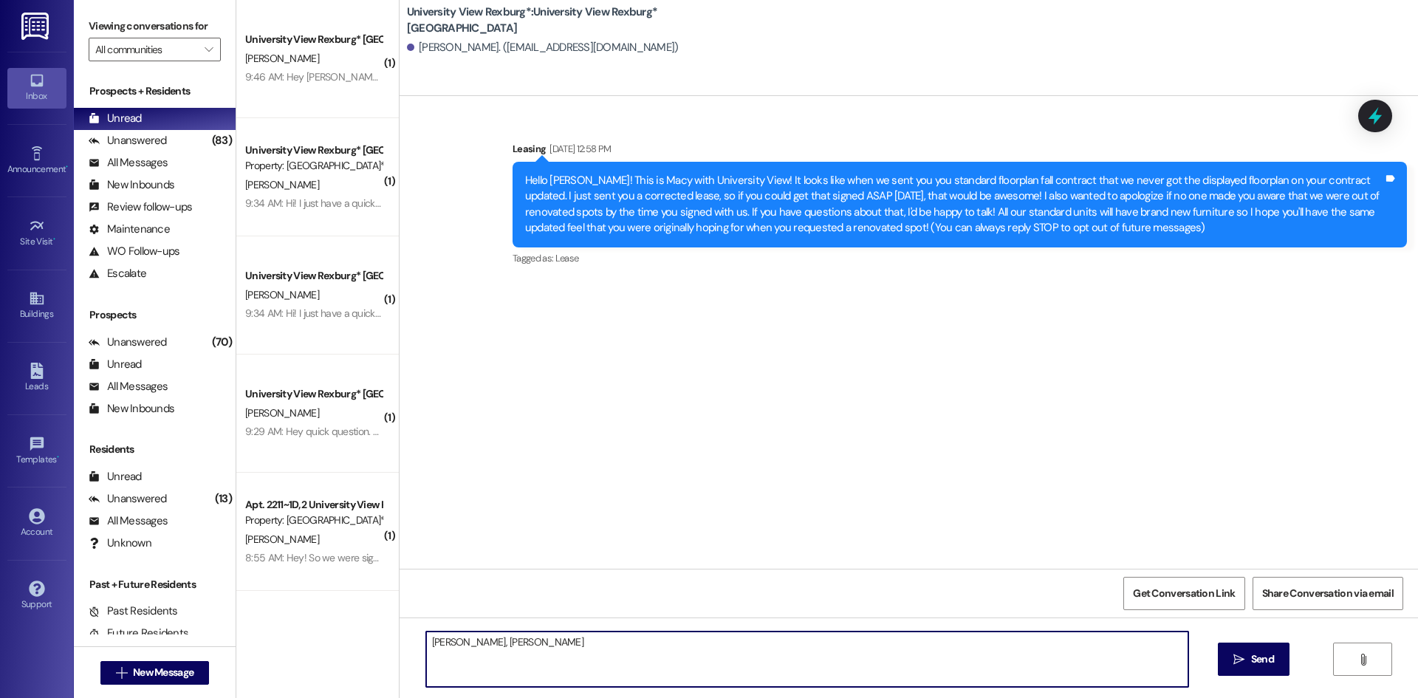
click at [400, 637] on div "[PERSON_NAME], [PERSON_NAME]  Send " at bounding box center [909, 673] width 1019 height 111
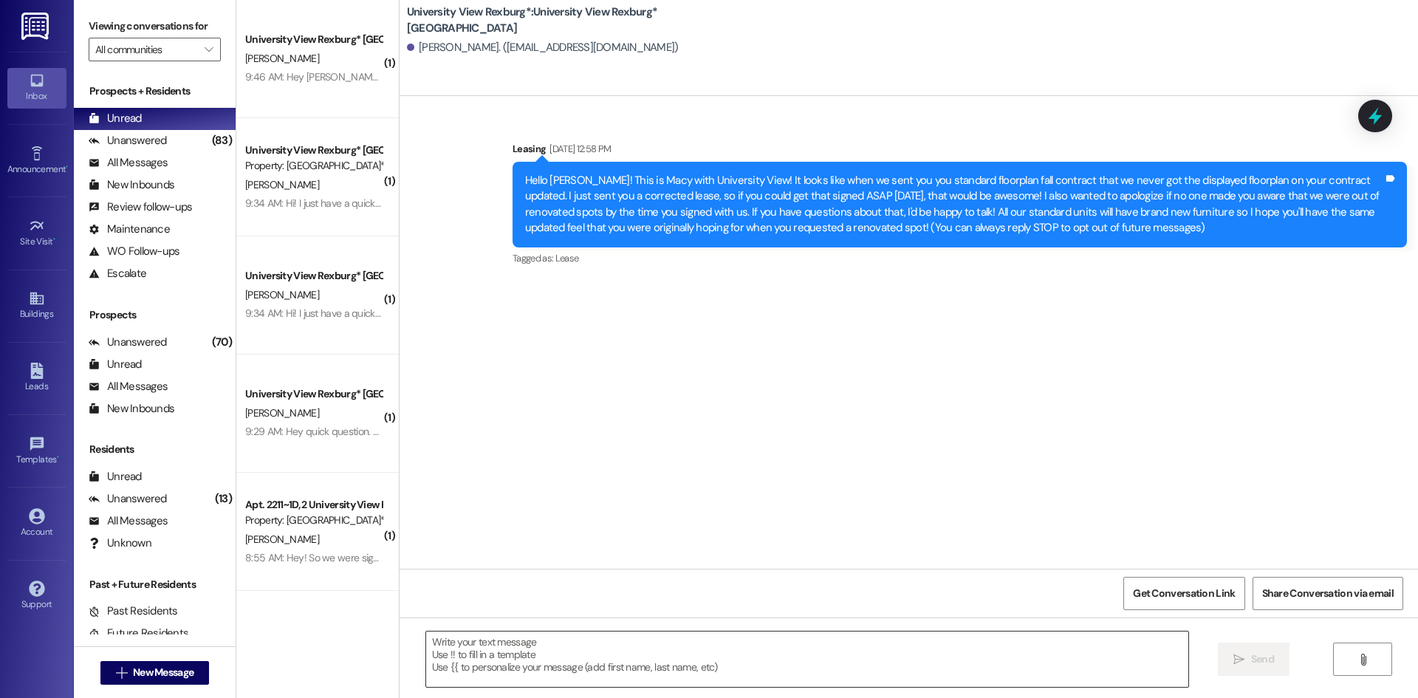
click at [632, 671] on textarea at bounding box center [807, 659] width 762 height 55
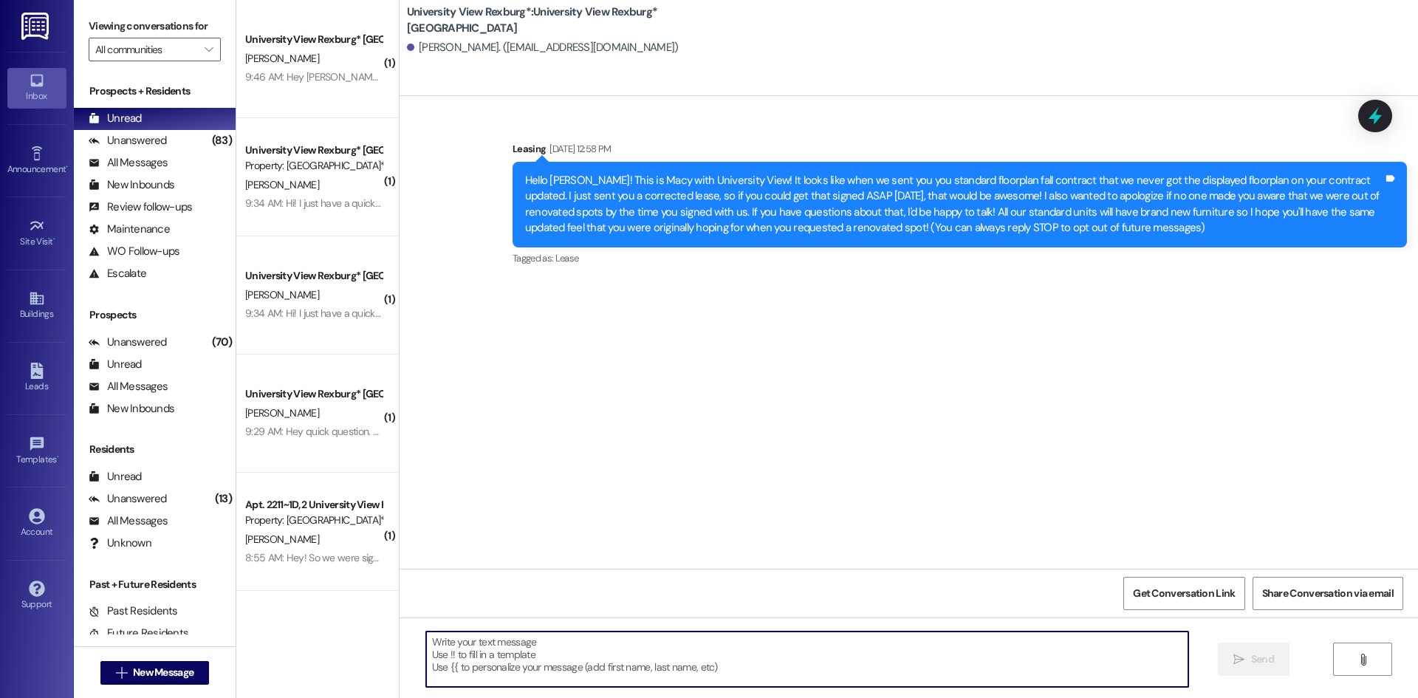
paste textarea "1) Street parking on the road right next to us (U-Permits): [URL][DOMAIN_NAME] …"
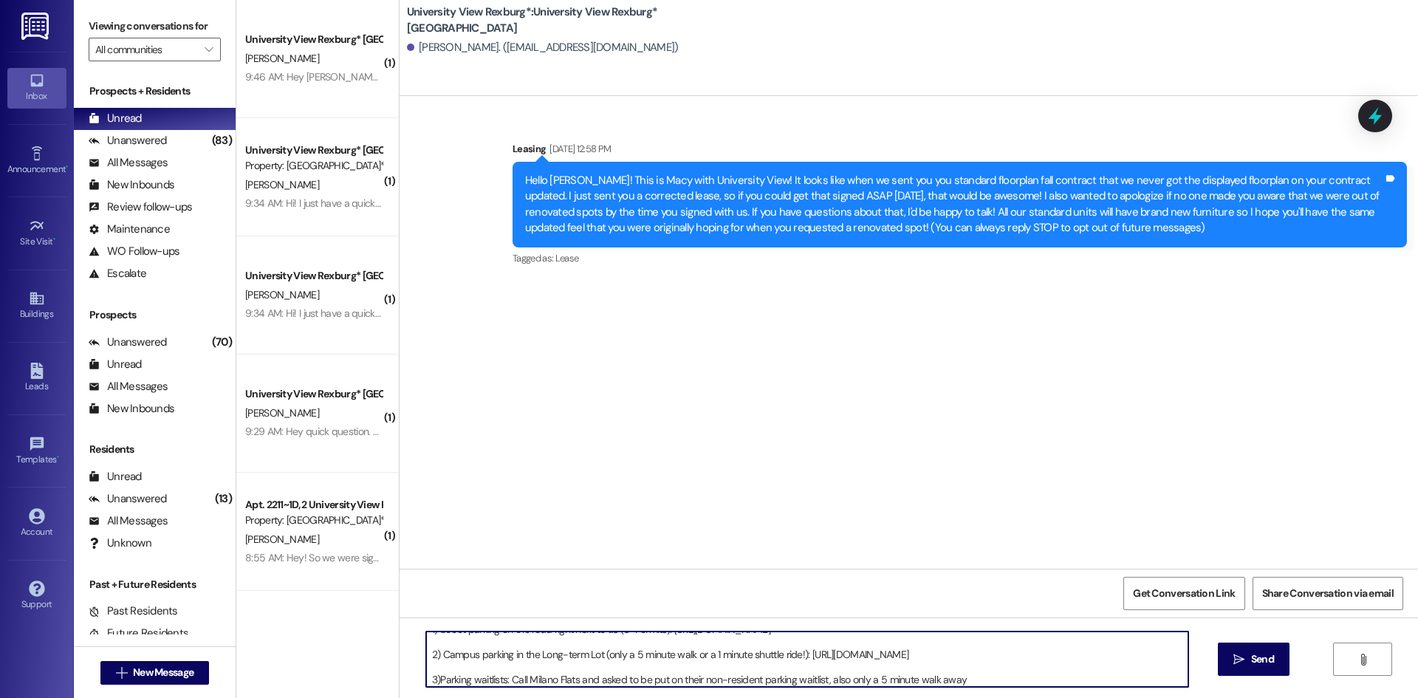
scroll to position [16, 0]
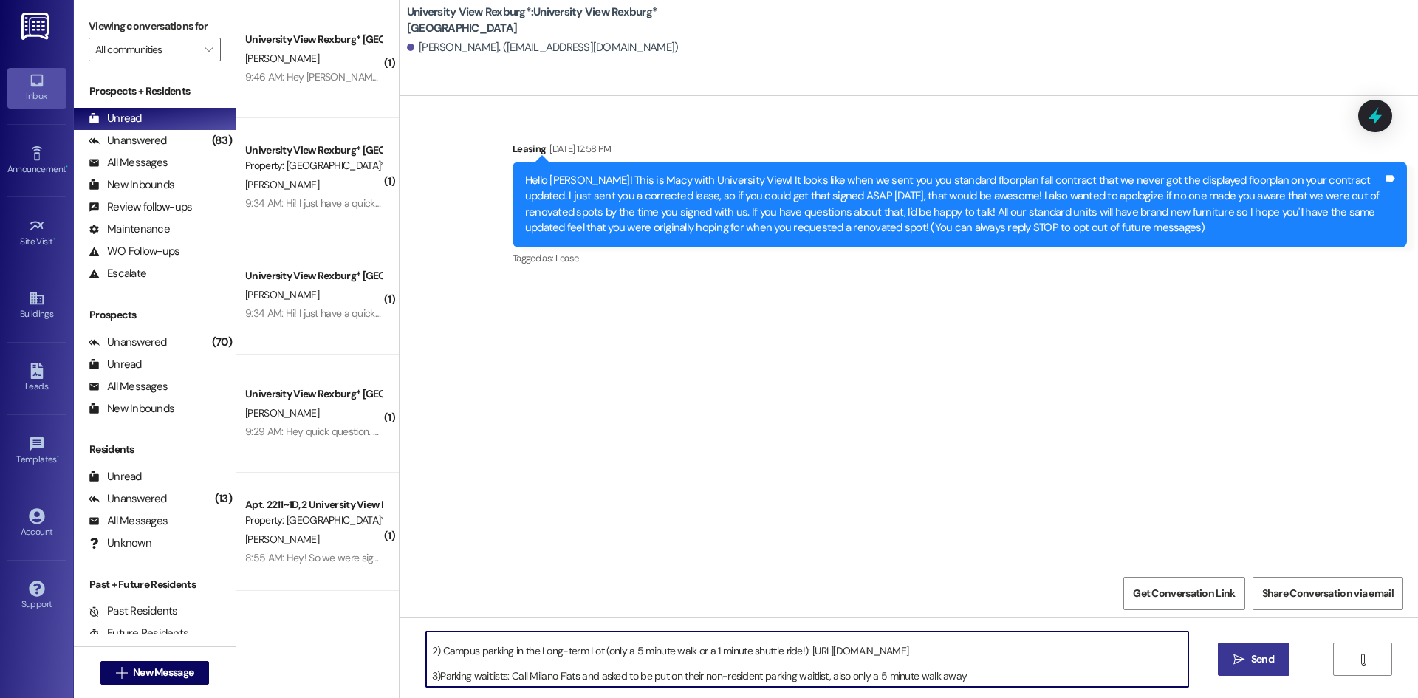
type textarea "1) Street parking on the road right next to us (U-Permits): [URL][DOMAIN_NAME] …"
click at [1279, 663] on button " Send" at bounding box center [1254, 659] width 72 height 33
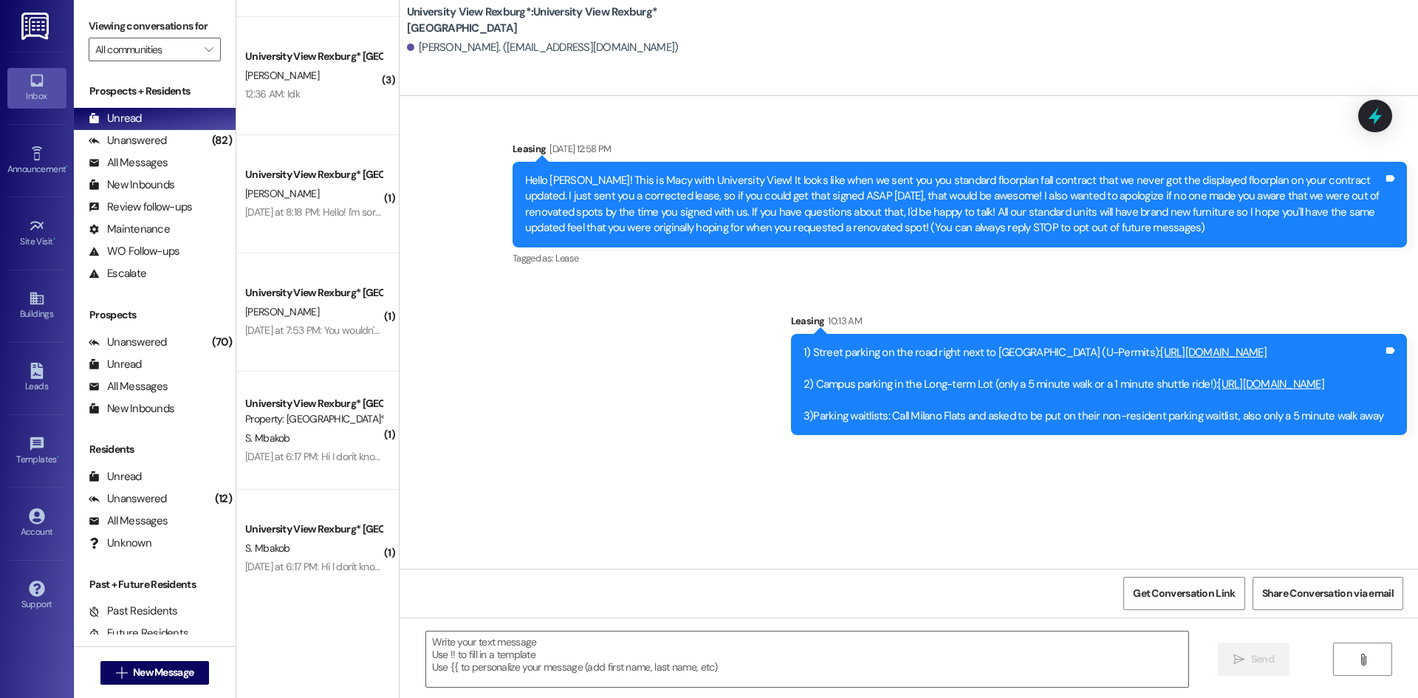
scroll to position [485, 0]
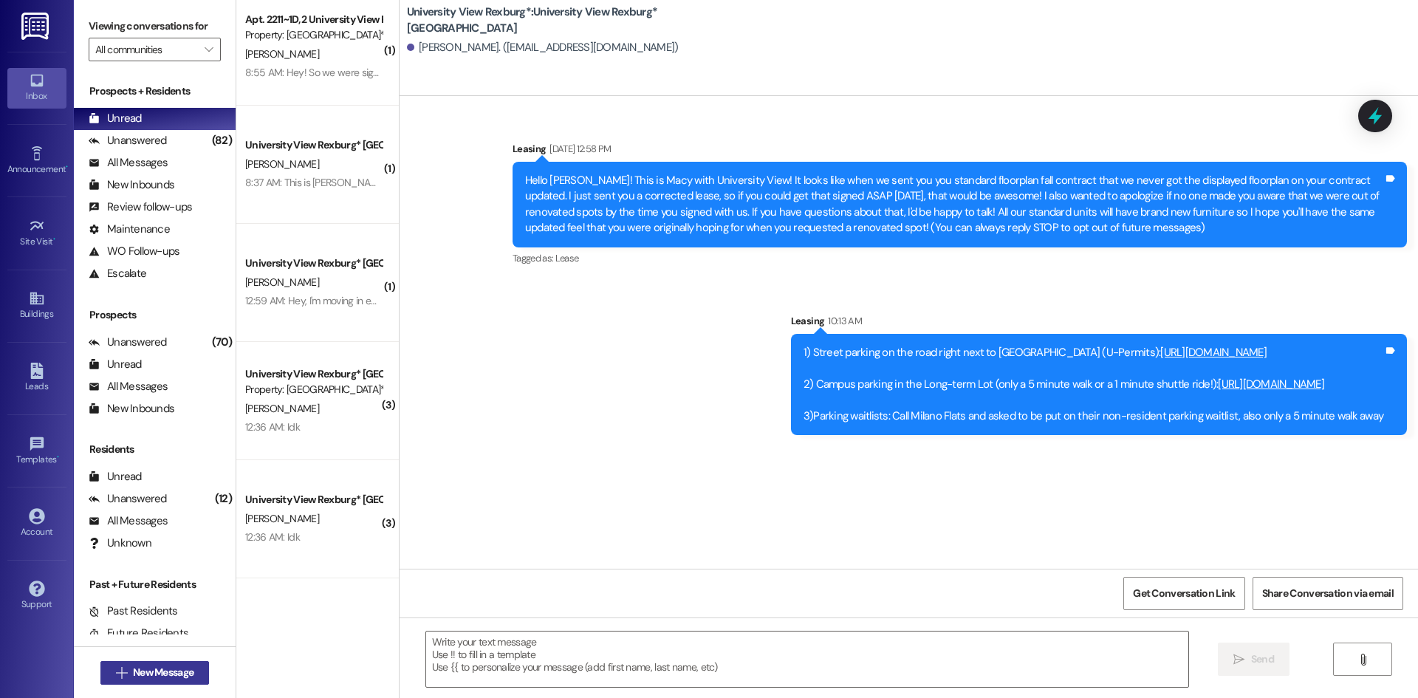
click at [133, 673] on span "New Message" at bounding box center [163, 673] width 61 height 16
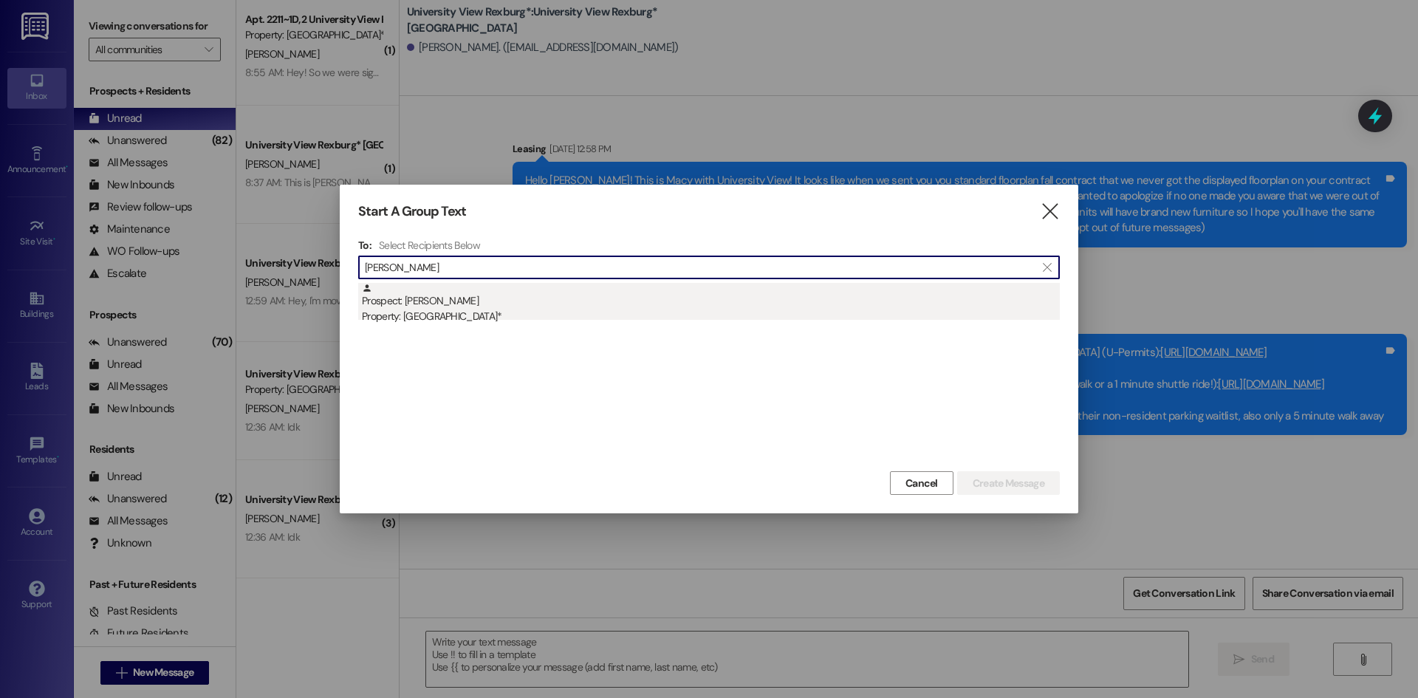
type input "[PERSON_NAME]"
click at [576, 301] on div "Prospect: [PERSON_NAME] Call Property: [GEOGRAPHIC_DATA]*" at bounding box center [711, 304] width 698 height 42
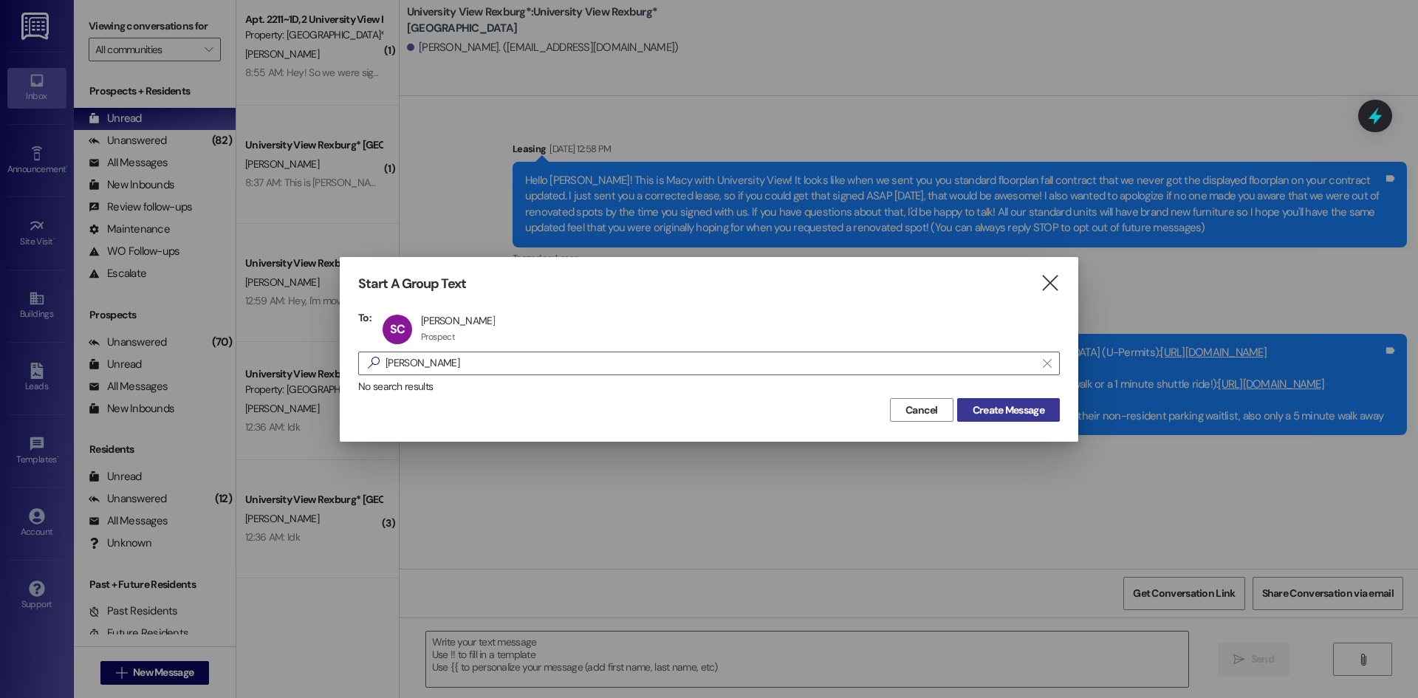
click at [1029, 410] on span "Create Message" at bounding box center [1009, 411] width 72 height 16
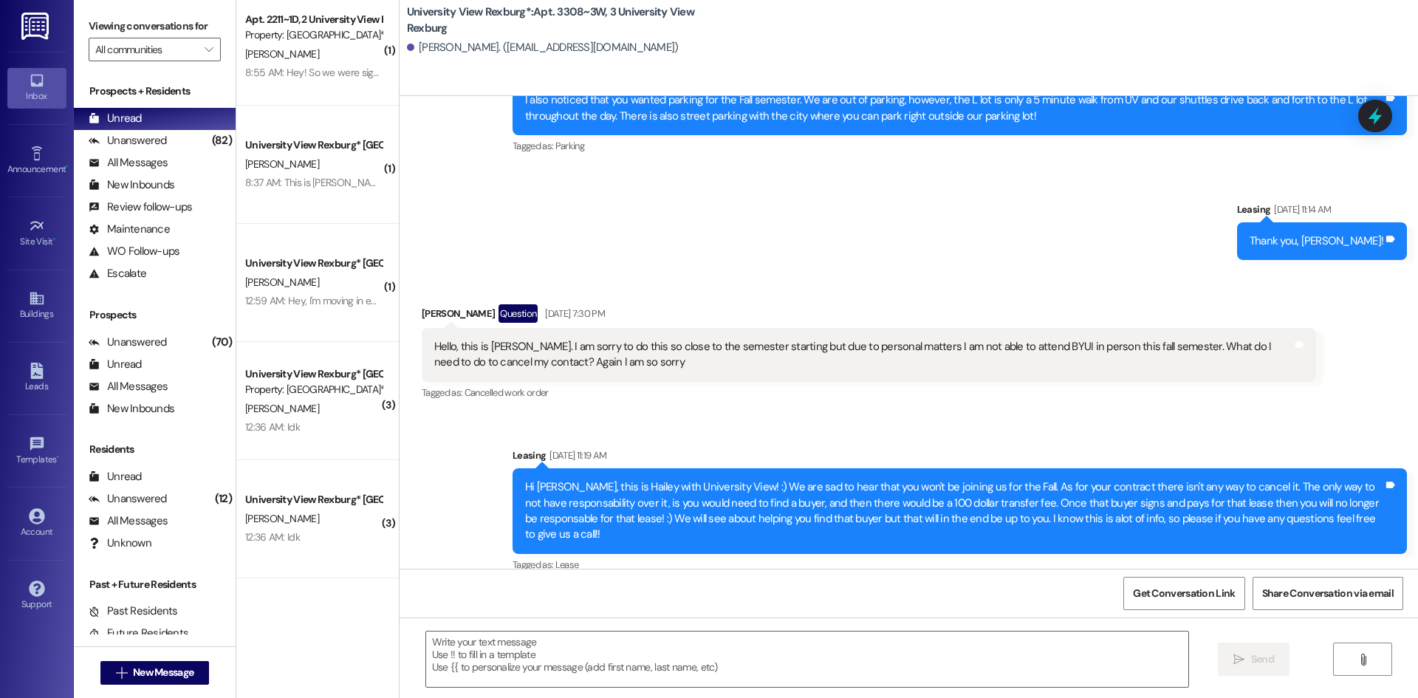
scroll to position [366, 0]
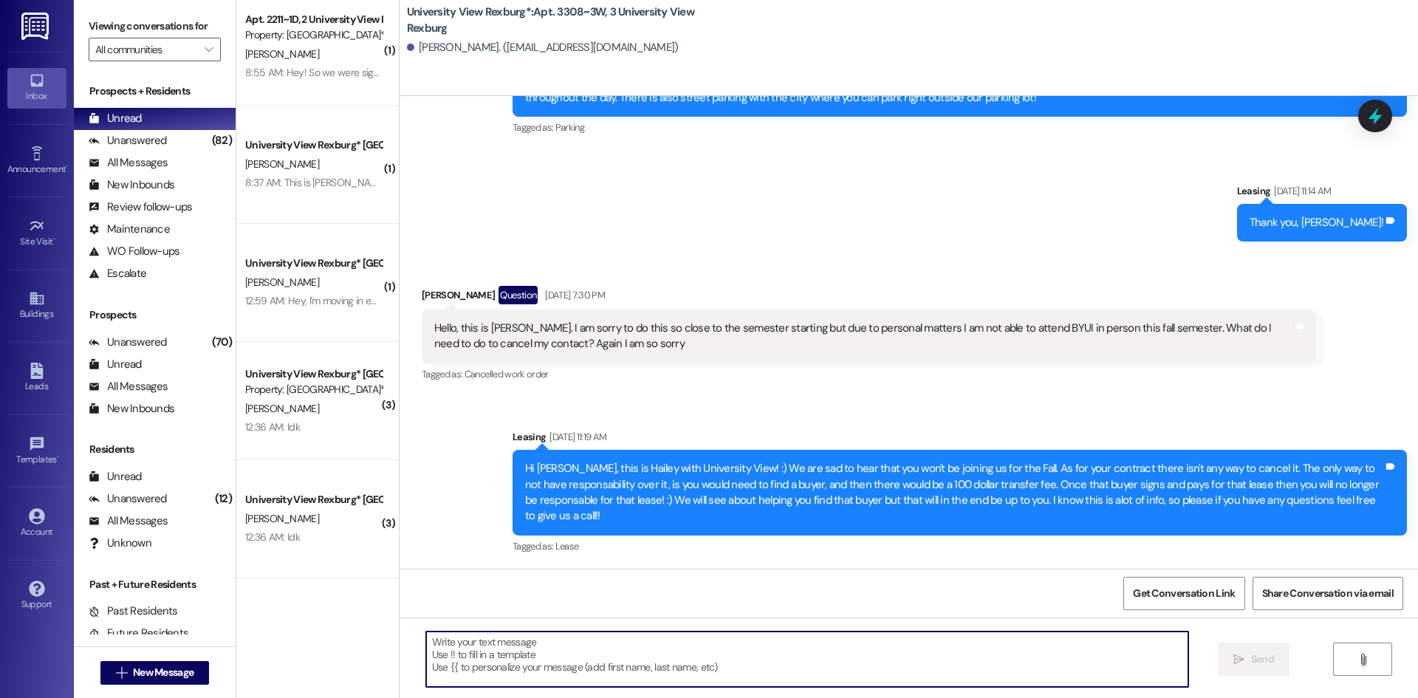
click at [860, 671] on textarea at bounding box center [807, 659] width 762 height 55
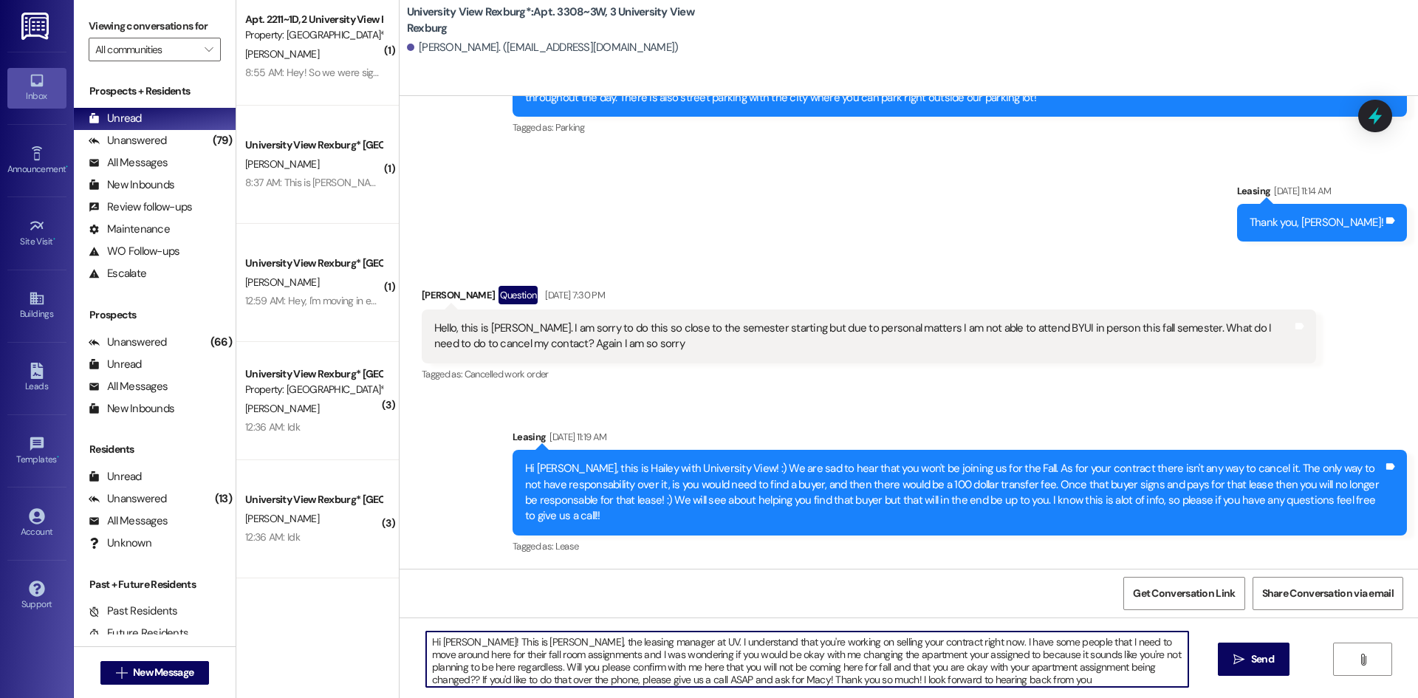
type textarea "Hi [PERSON_NAME]! This is [PERSON_NAME], the leasing manager at UV. I understan…"
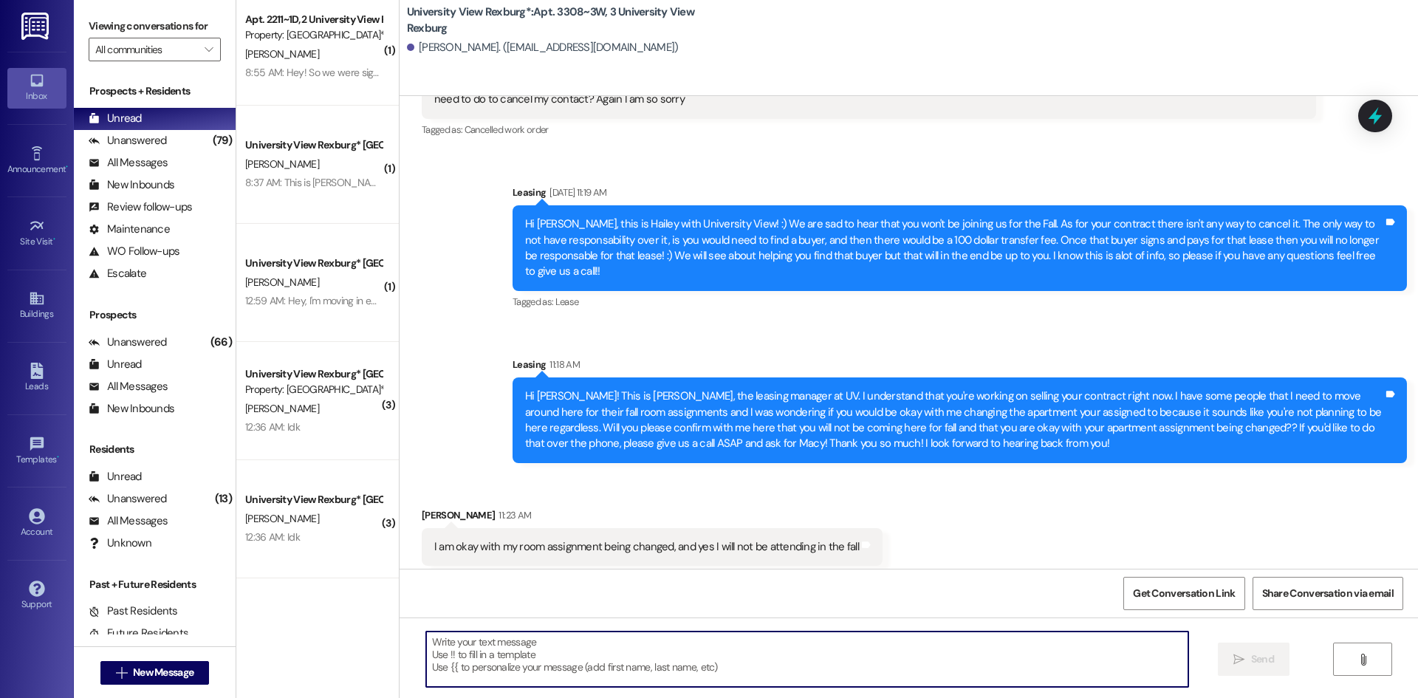
scroll to position [619, 0]
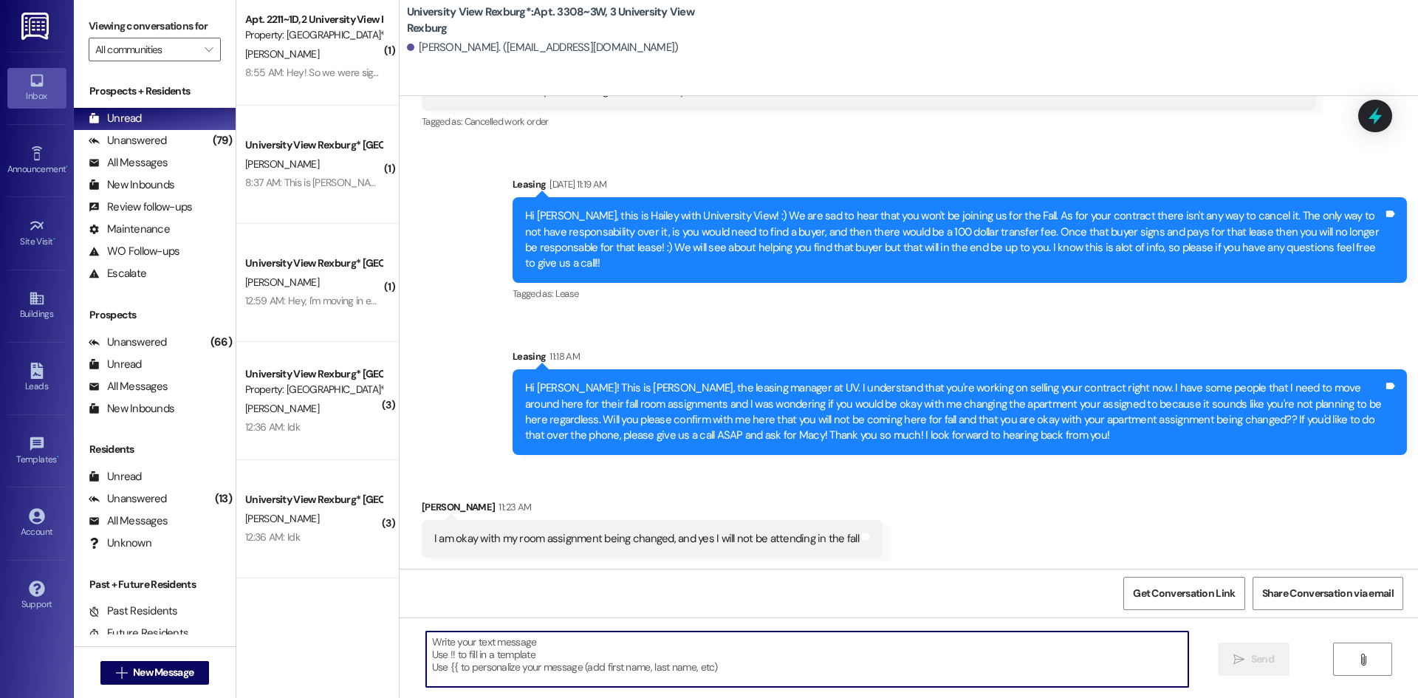
click at [763, 652] on textarea at bounding box center [807, 659] width 762 height 55
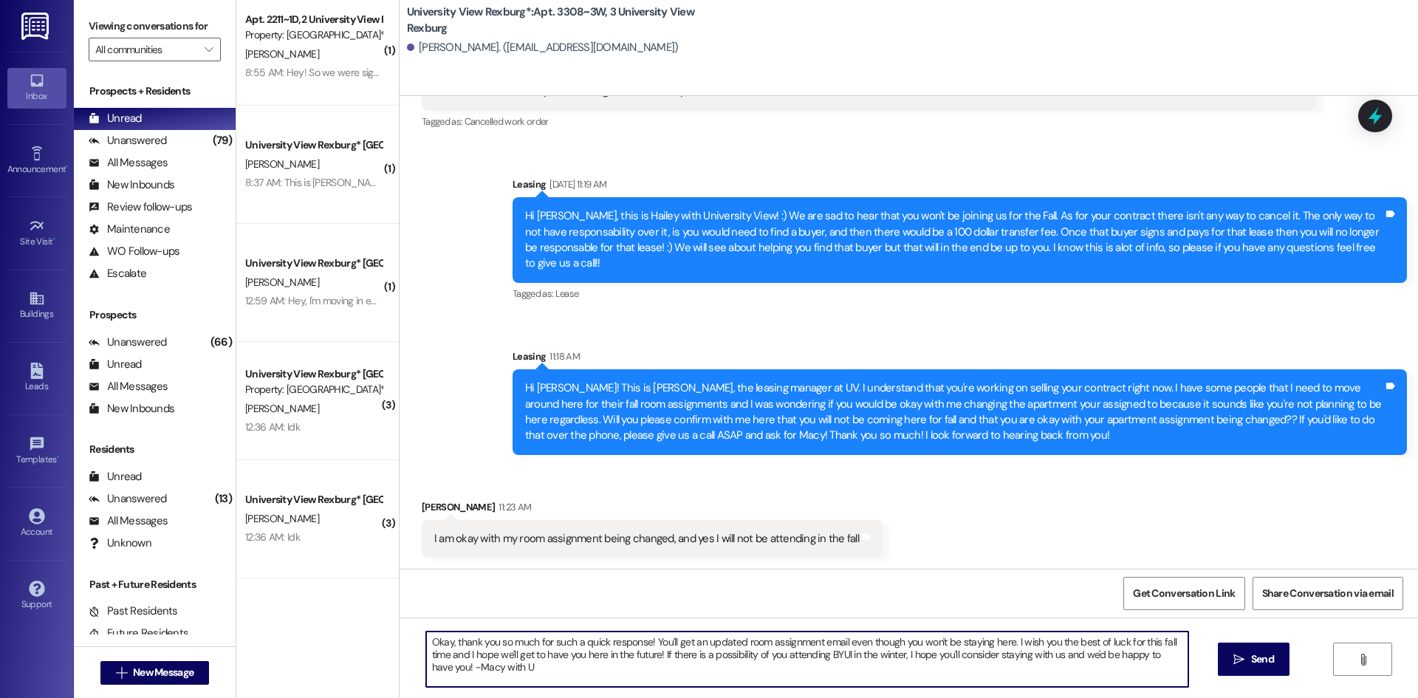
type textarea "Okay, thank you so much for such a quick response! You'll get an updated room a…"
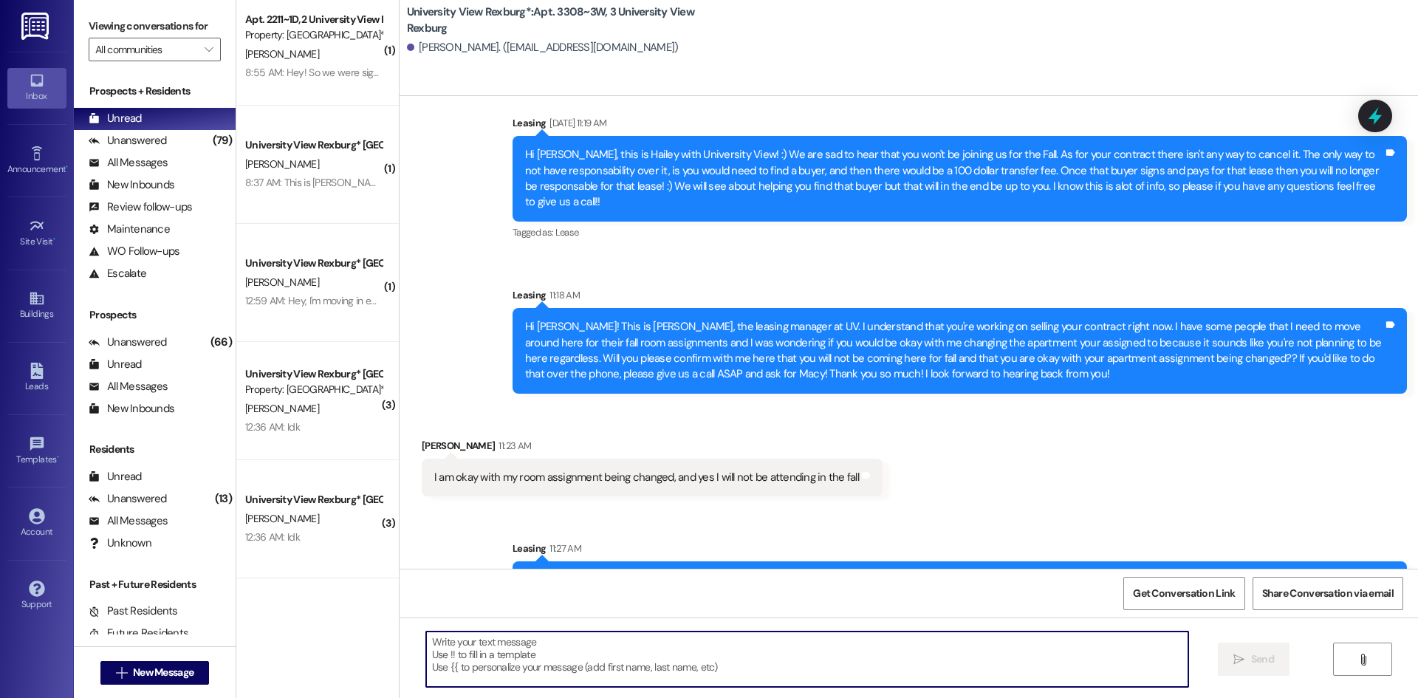
scroll to position [739, 0]
